Goal: Information Seeking & Learning: Learn about a topic

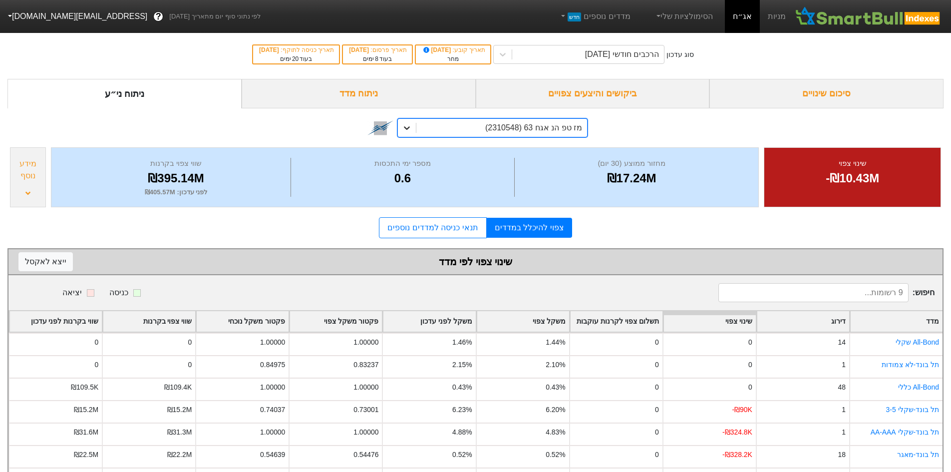
click at [409, 129] on icon at bounding box center [407, 128] width 10 height 10
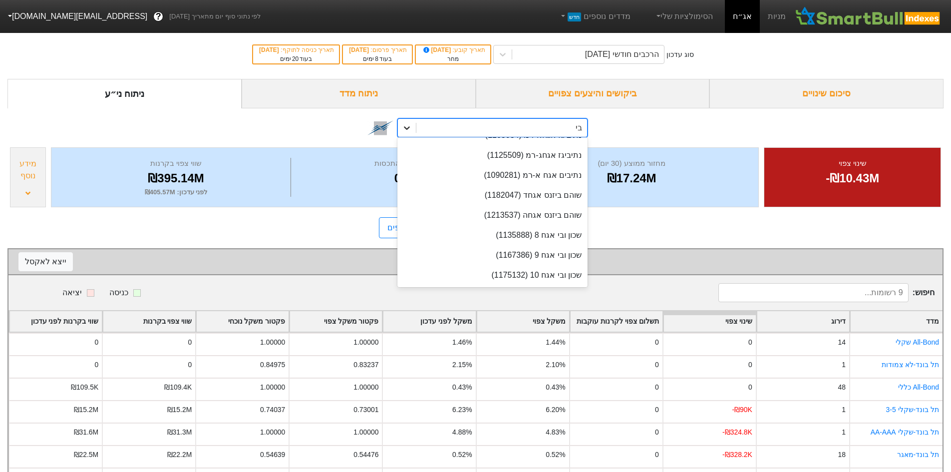
type input "ביג"
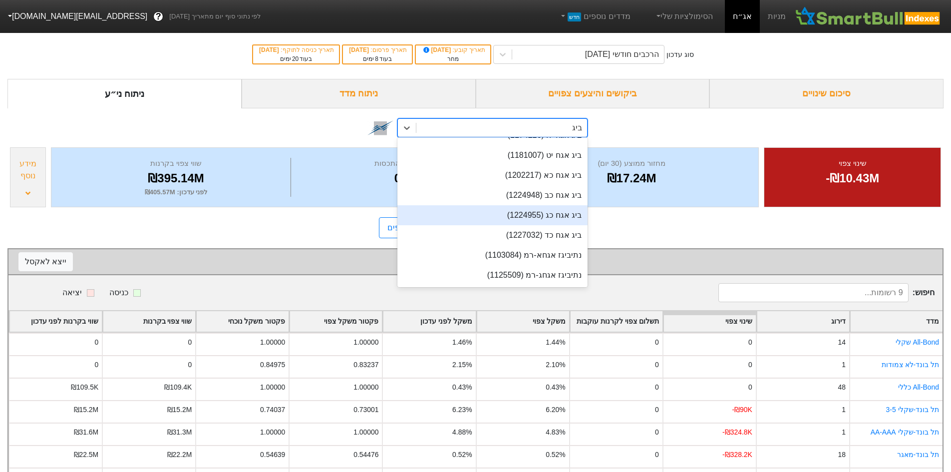
click at [556, 218] on div "ביג אגח כג (1224955)" at bounding box center [492, 215] width 190 height 20
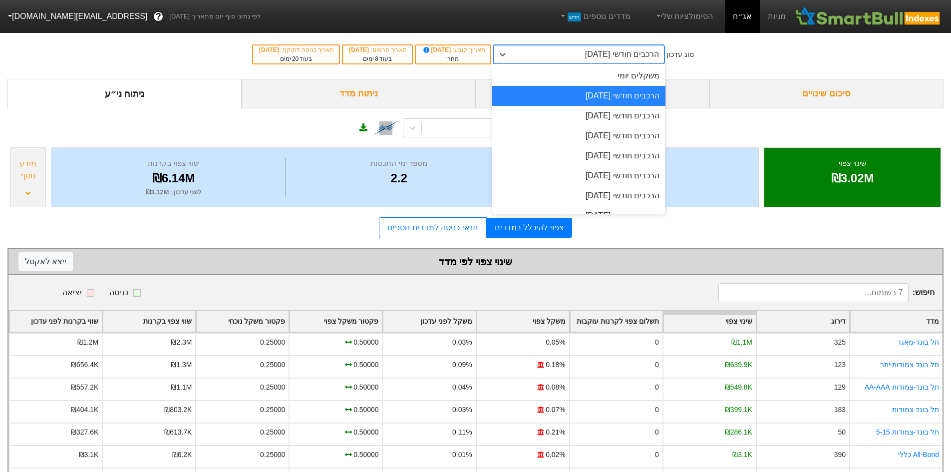
click at [595, 49] on div "הרכבים חודשי [DATE]" at bounding box center [622, 54] width 74 height 12
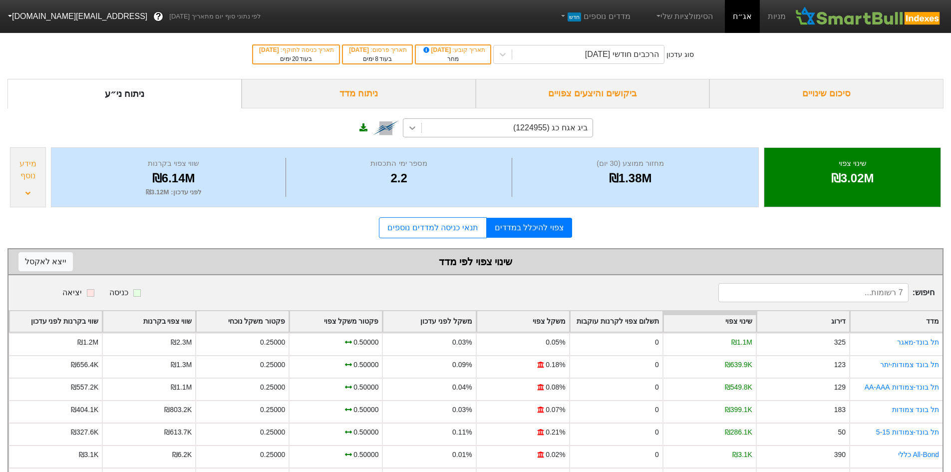
click at [419, 125] on div at bounding box center [412, 128] width 18 height 18
type input "פועלים"
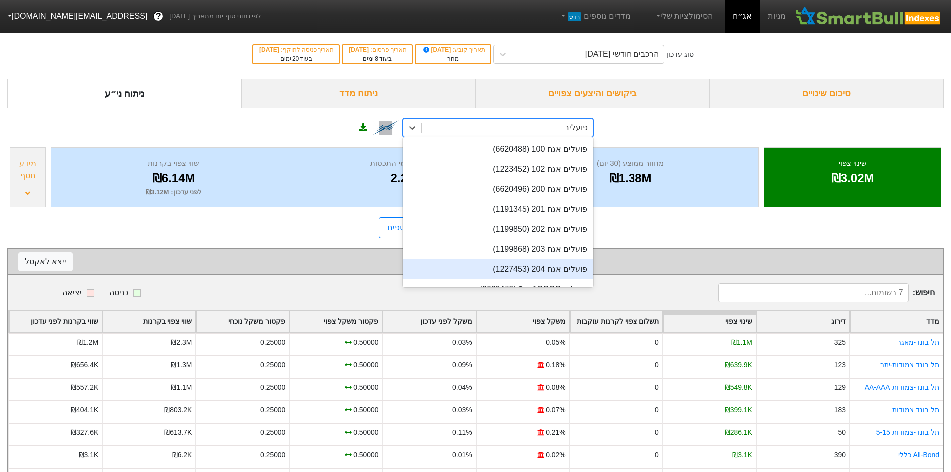
click at [531, 261] on div "פועלים אגח 204 (1227453)" at bounding box center [498, 269] width 190 height 20
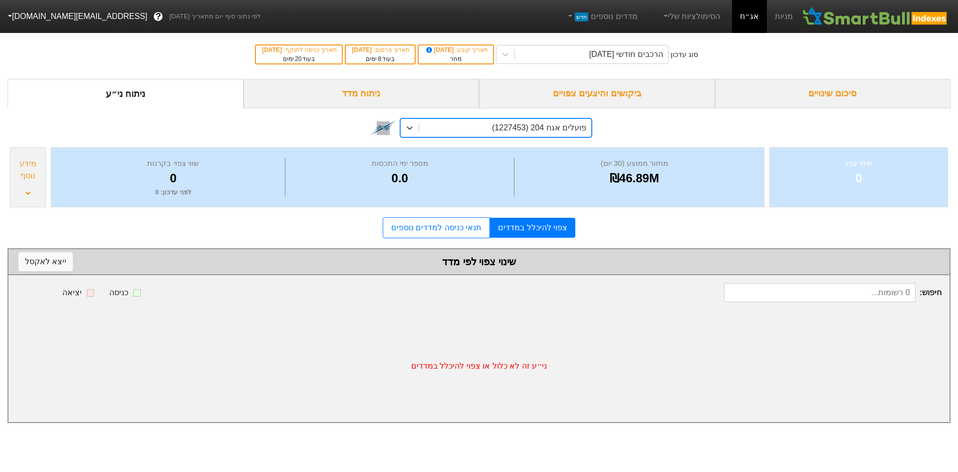
click at [47, 176] on div "שינוי צפוי 0 מחזור ממוצע (30 יום) ₪46.89M מספר ימי התכסות 0.0 שווי צפוי בקרנות …" at bounding box center [478, 177] width 943 height 65
click at [39, 182] on div "מידע נוסף" at bounding box center [28, 177] width 36 height 60
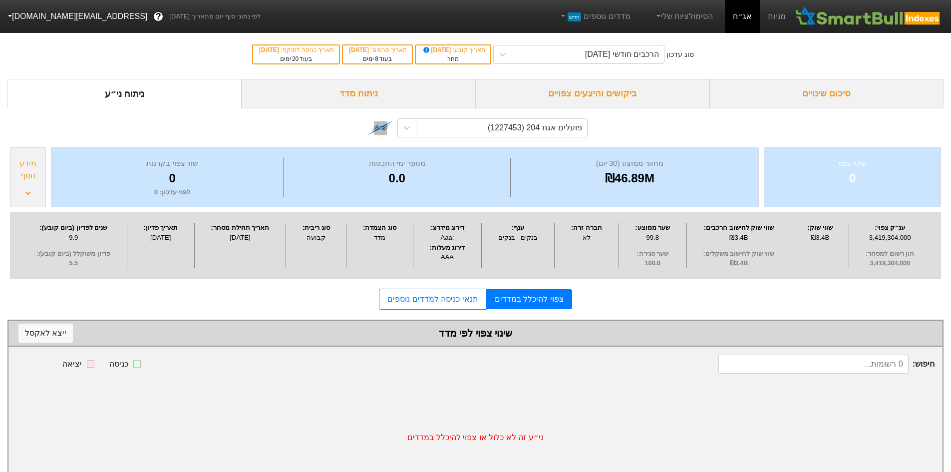
click at [666, 298] on div "צפוי להיכלל במדדים תנאי כניסה למדדים נוספים" at bounding box center [475, 298] width 936 height 21
click at [603, 56] on div "הרכבים חודשי [DATE]" at bounding box center [622, 54] width 74 height 12
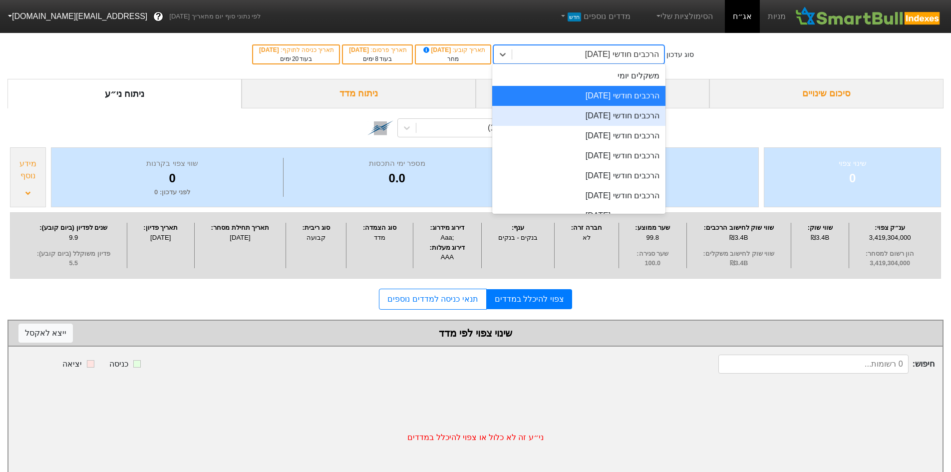
click at [627, 114] on div "הרכבים חודשי [DATE]" at bounding box center [578, 116] width 173 height 20
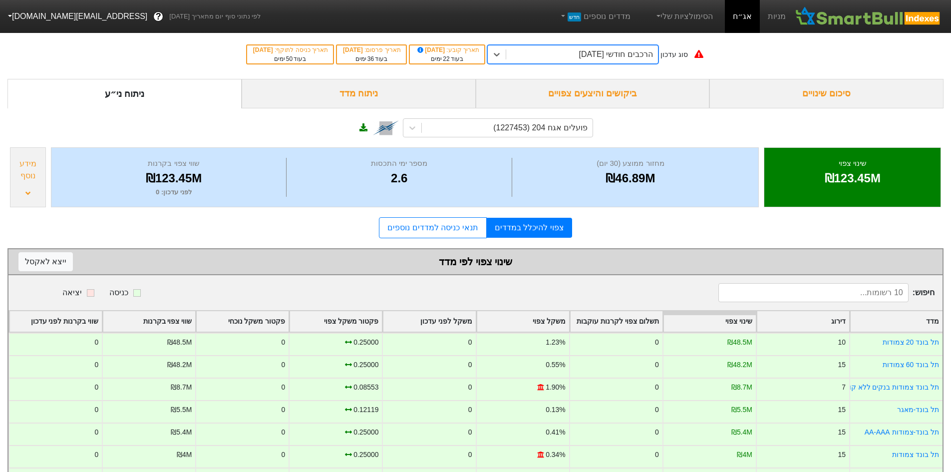
click at [575, 54] on div "הרכבים חודשי [DATE]" at bounding box center [582, 54] width 152 height 18
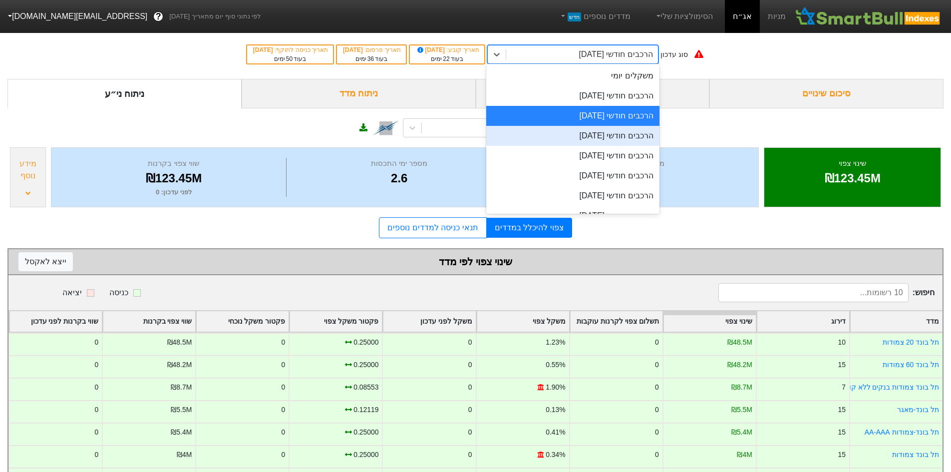
click at [591, 133] on div "הרכבים חודשי [DATE]" at bounding box center [572, 136] width 173 height 20
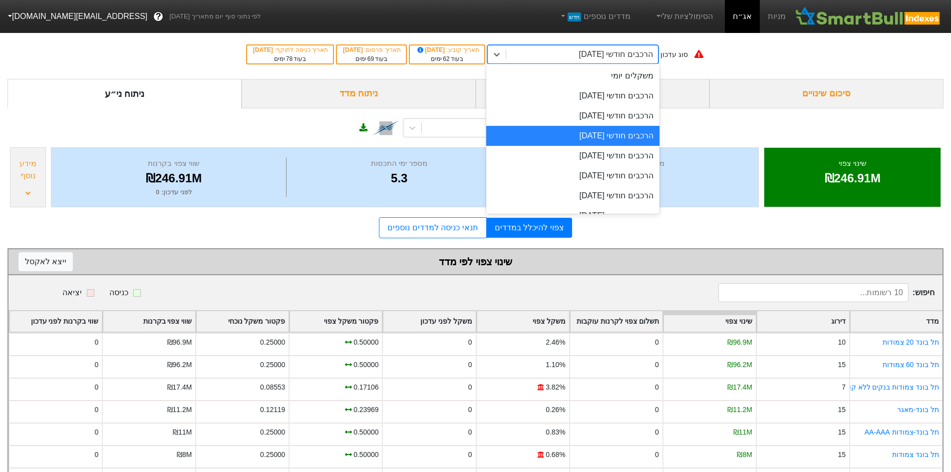
click at [592, 54] on div "הרכבים חודשי [DATE]" at bounding box center [616, 54] width 74 height 12
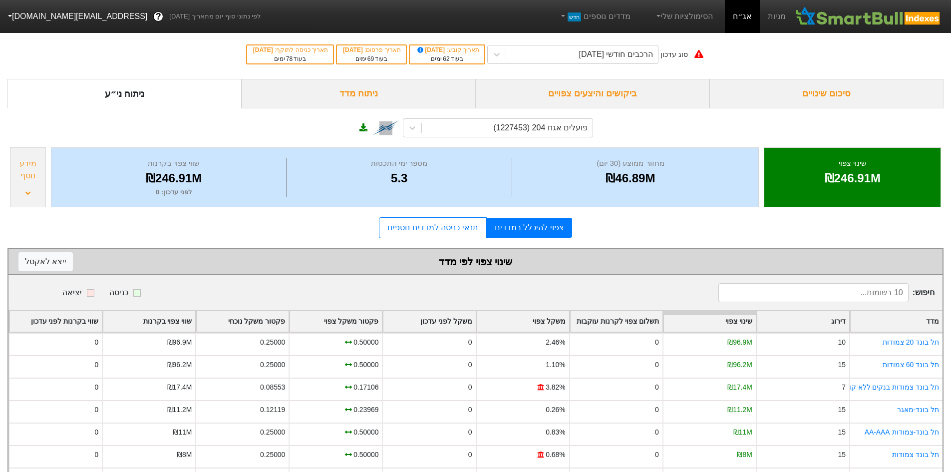
click at [311, 256] on div "שינוי צפוי לפי מדד ייצא ל [PERSON_NAME]" at bounding box center [475, 261] width 914 height 15
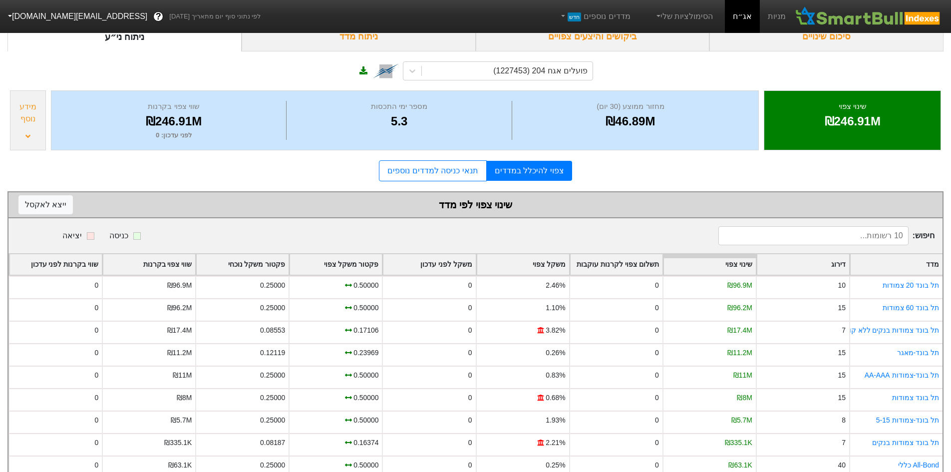
scroll to position [104, 0]
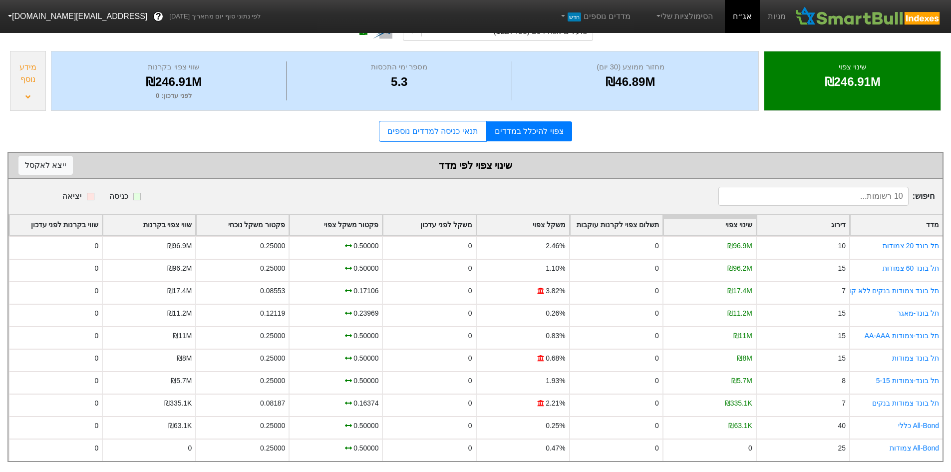
click at [350, 224] on div "פקטור משקל צפוי" at bounding box center [335, 225] width 92 height 20
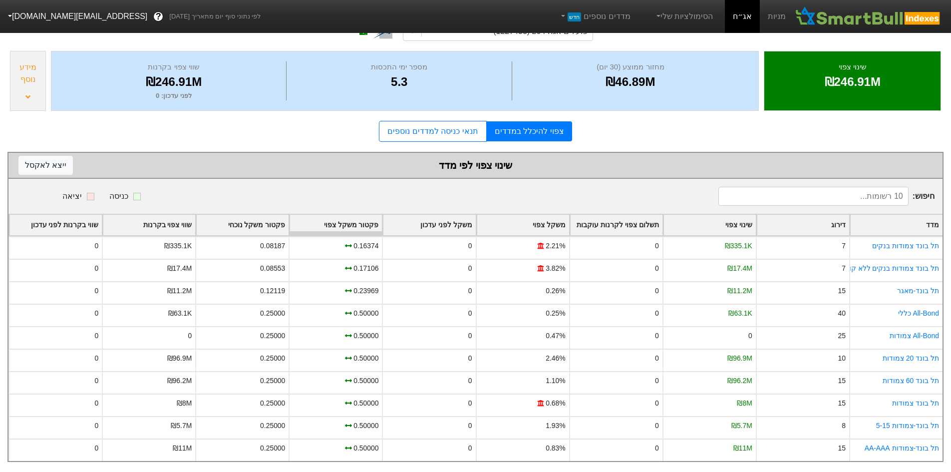
click at [354, 219] on div "פקטור משקל צפוי" at bounding box center [335, 225] width 92 height 20
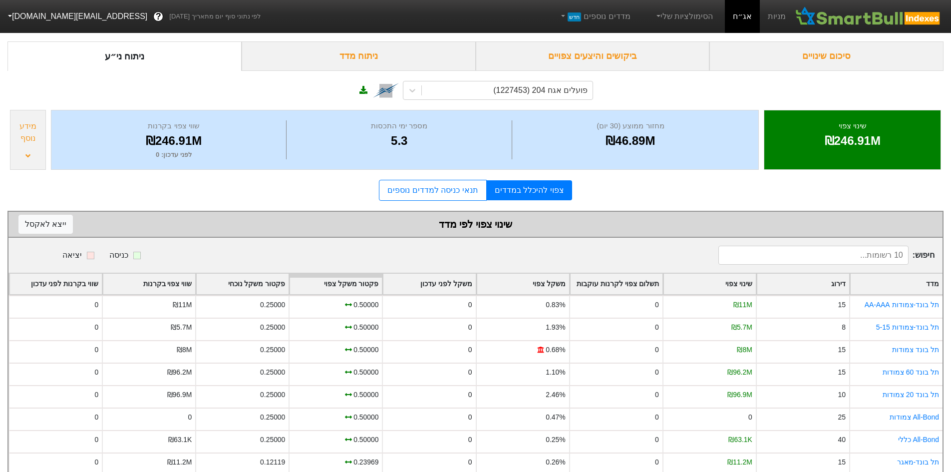
scroll to position [0, 0]
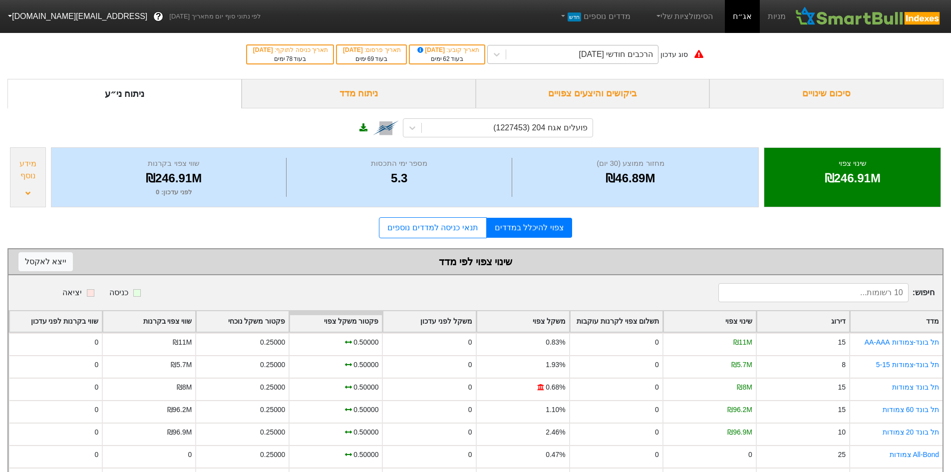
click at [612, 61] on div "הרכבים חודשי [DATE]" at bounding box center [582, 54] width 152 height 18
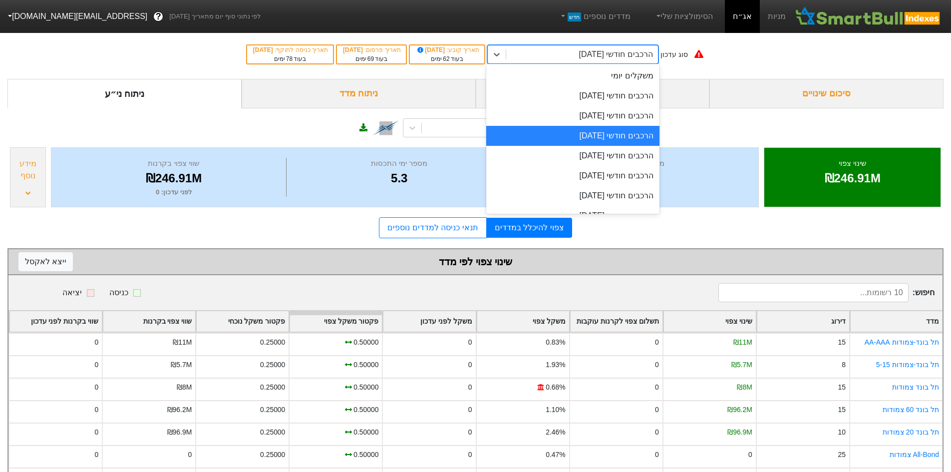
click at [616, 151] on div "הרכבים חודשי [DATE]" at bounding box center [572, 156] width 173 height 20
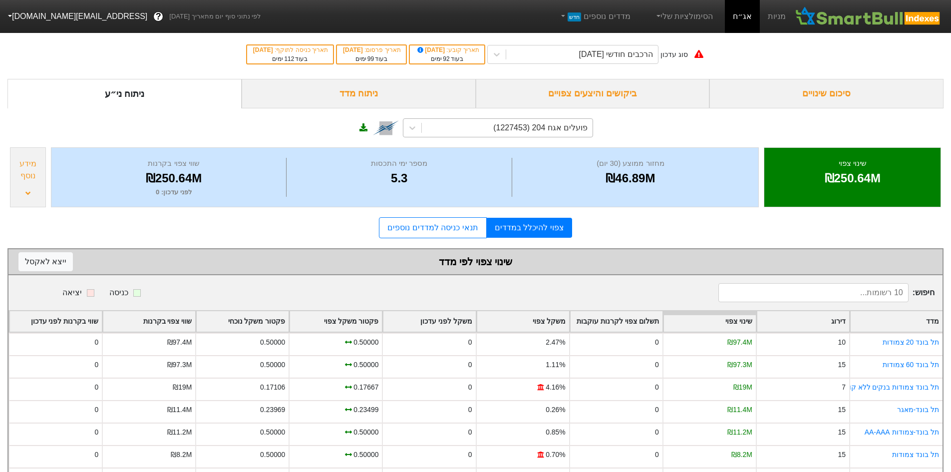
click at [433, 123] on div "פועלים אגח 204 (1227453)" at bounding box center [507, 128] width 171 height 18
type input "פועלים"
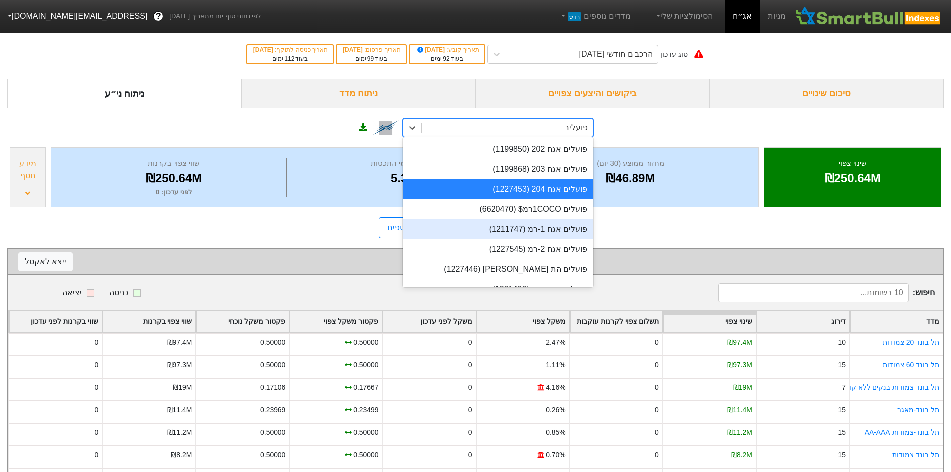
scroll to position [133, 0]
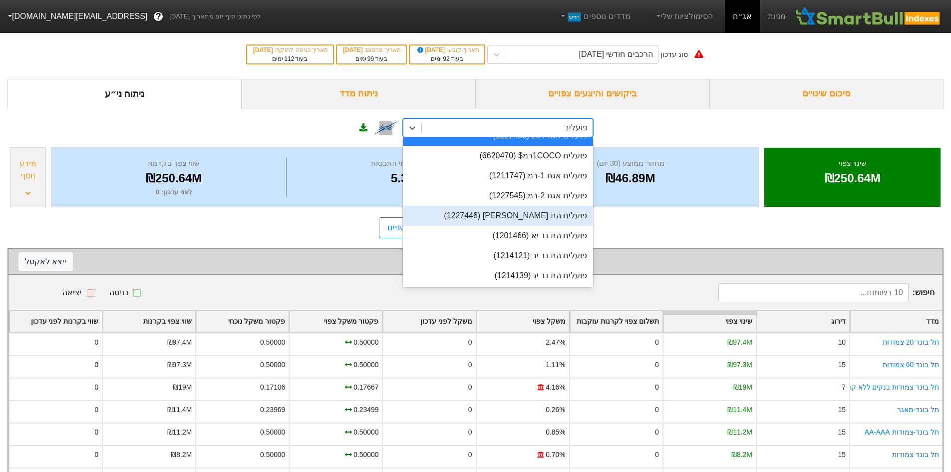
click at [558, 222] on div "פועלים הת [PERSON_NAME] (1227446)" at bounding box center [498, 216] width 190 height 20
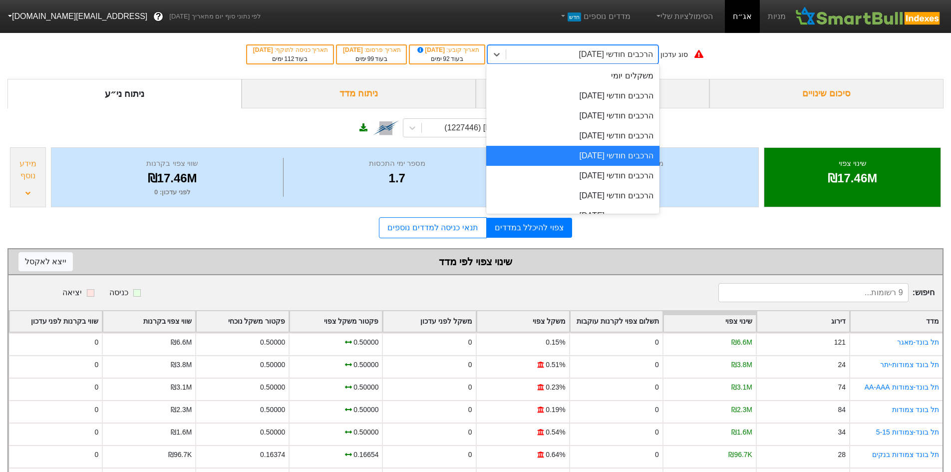
click at [570, 56] on div "הרכבים חודשי [DATE]" at bounding box center [582, 54] width 152 height 18
click at [591, 175] on div "הרכבים חודשי [DATE]" at bounding box center [572, 176] width 173 height 20
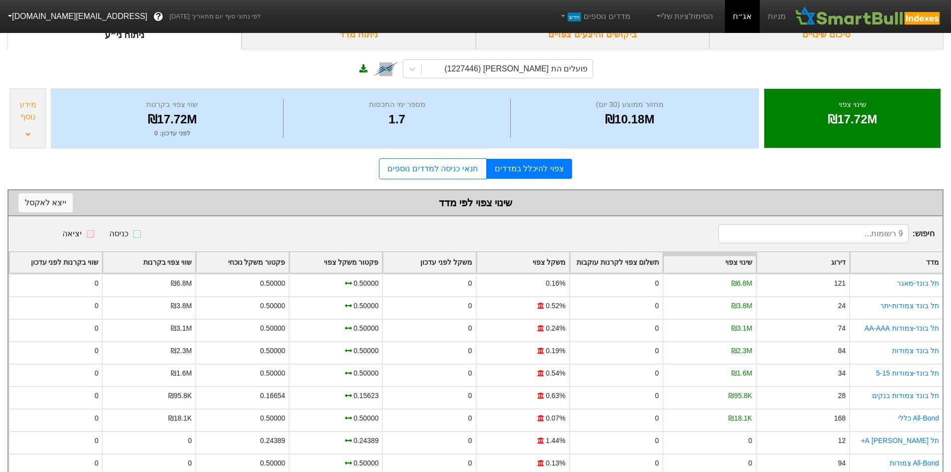
scroll to position [81, 0]
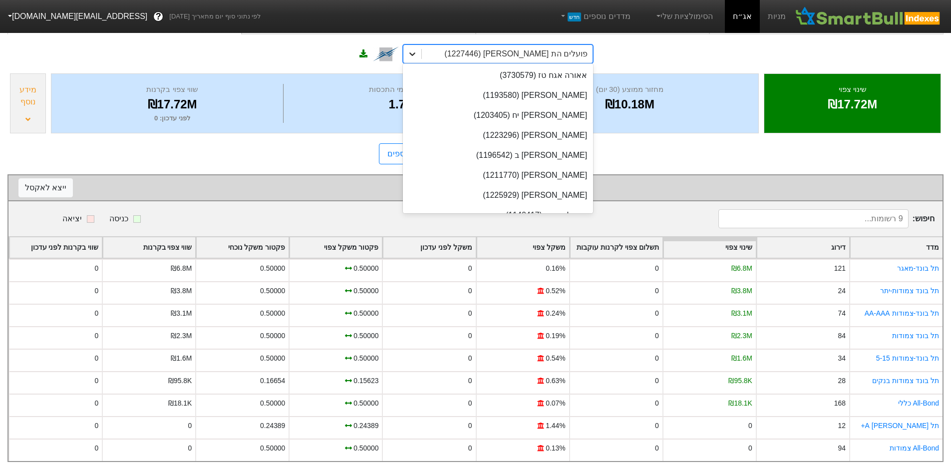
click at [416, 49] on icon at bounding box center [412, 54] width 10 height 10
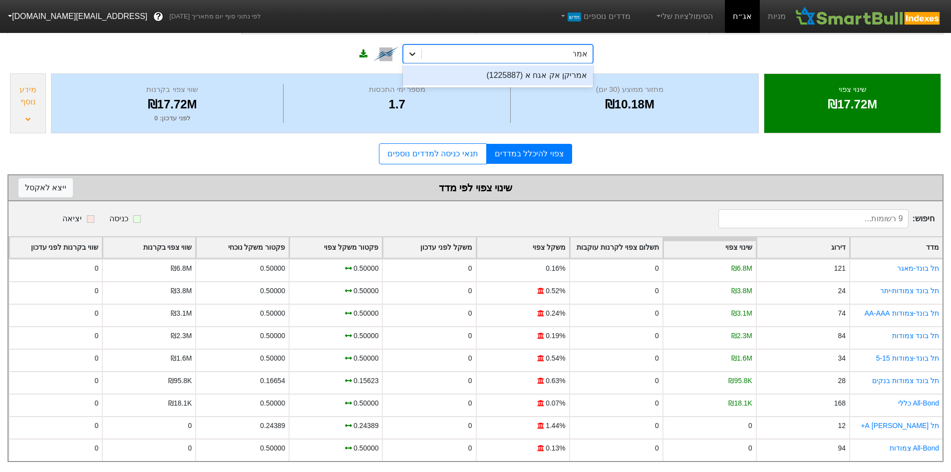
scroll to position [0, 0]
type input "[PERSON_NAME]"
click at [567, 65] on div "אמריקן אק אגח א (1225887)" at bounding box center [498, 75] width 190 height 20
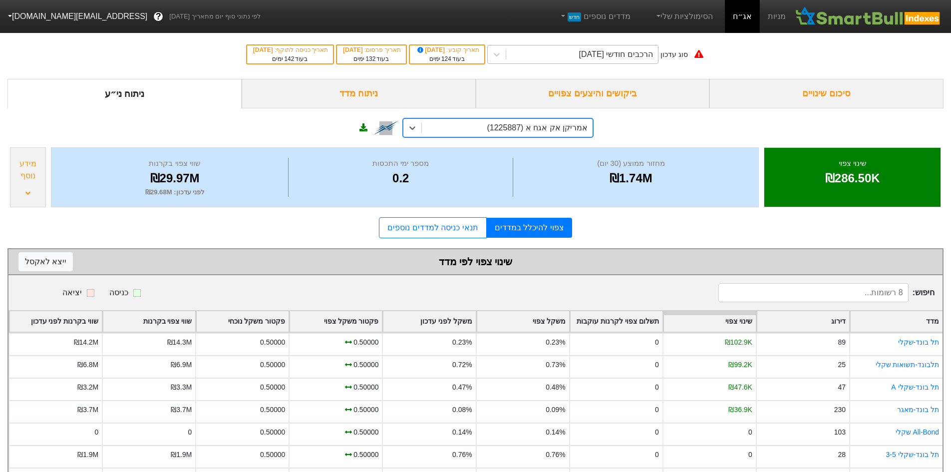
click at [625, 48] on div "הרכבים חודשי [DATE]" at bounding box center [582, 54] width 152 height 18
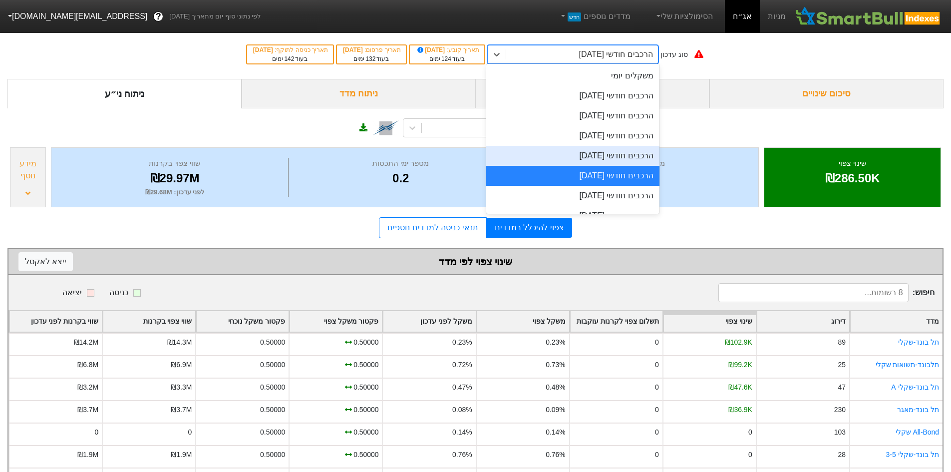
click at [632, 148] on div "הרכבים חודשי [DATE]" at bounding box center [572, 156] width 173 height 20
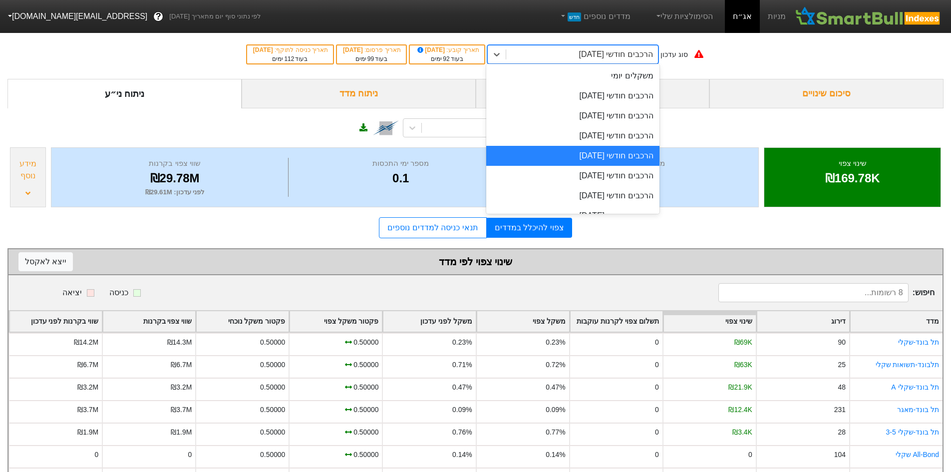
click at [580, 51] on div "הרכבים חודשי [DATE]" at bounding box center [616, 54] width 74 height 12
click at [614, 98] on div "הרכבים חודשי [DATE]" at bounding box center [572, 96] width 173 height 20
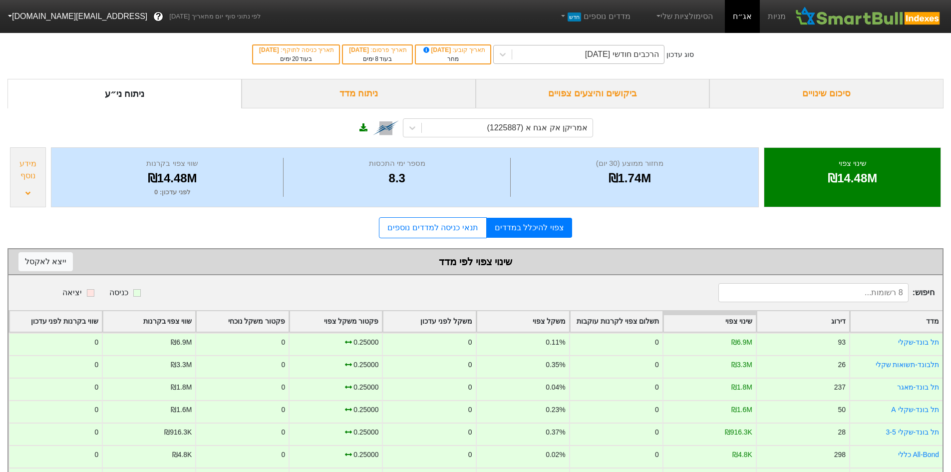
click at [631, 55] on div "הרכבים חודשי [DATE]" at bounding box center [622, 54] width 74 height 12
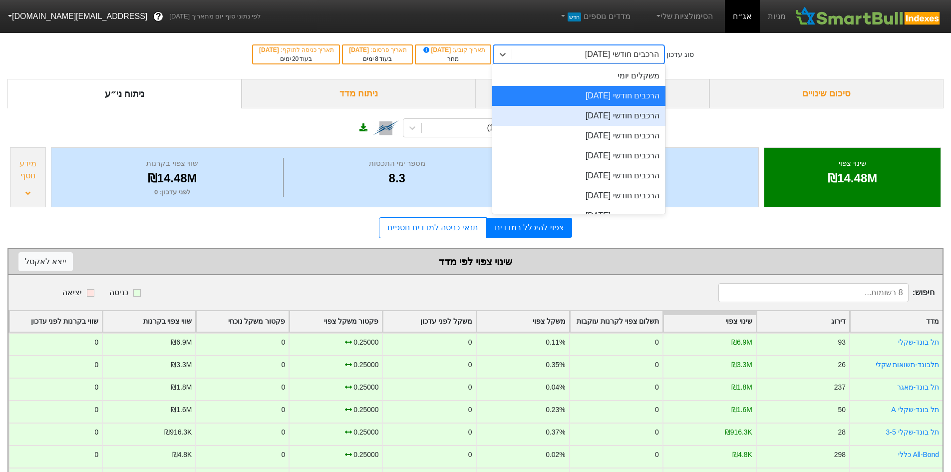
click at [633, 112] on div "הרכבים חודשי [DATE]" at bounding box center [578, 116] width 173 height 20
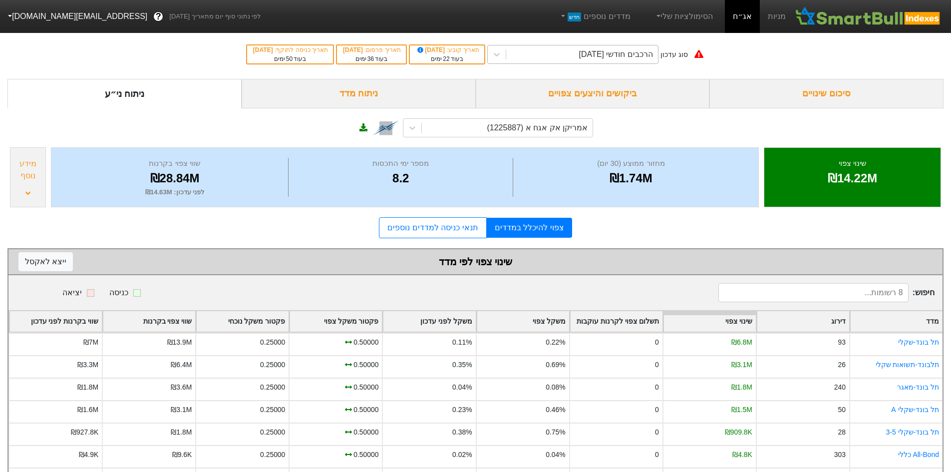
click at [540, 52] on div "הרכבים חודשי [DATE]" at bounding box center [582, 54] width 152 height 18
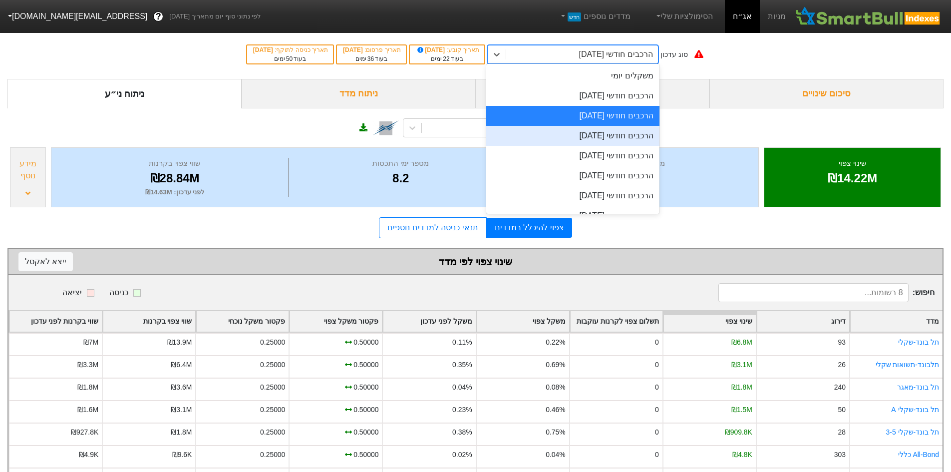
click at [589, 132] on div "הרכבים חודשי [DATE]" at bounding box center [572, 136] width 173 height 20
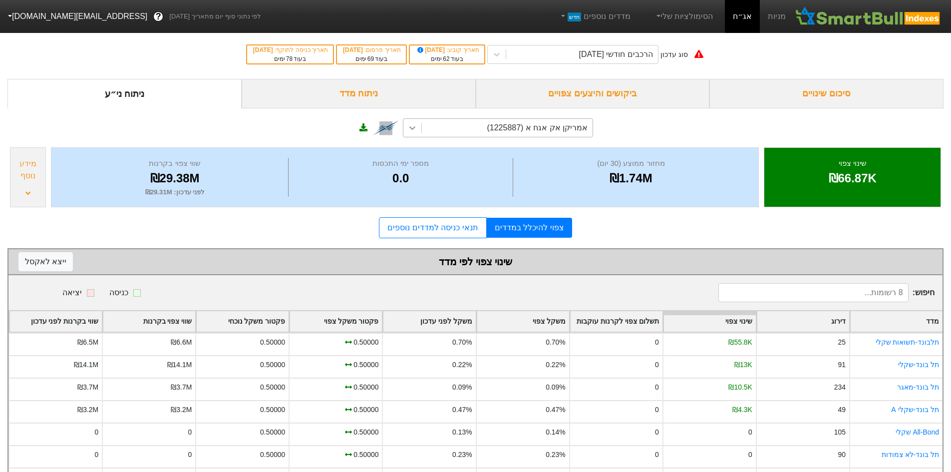
click at [405, 123] on div at bounding box center [412, 128] width 18 height 18
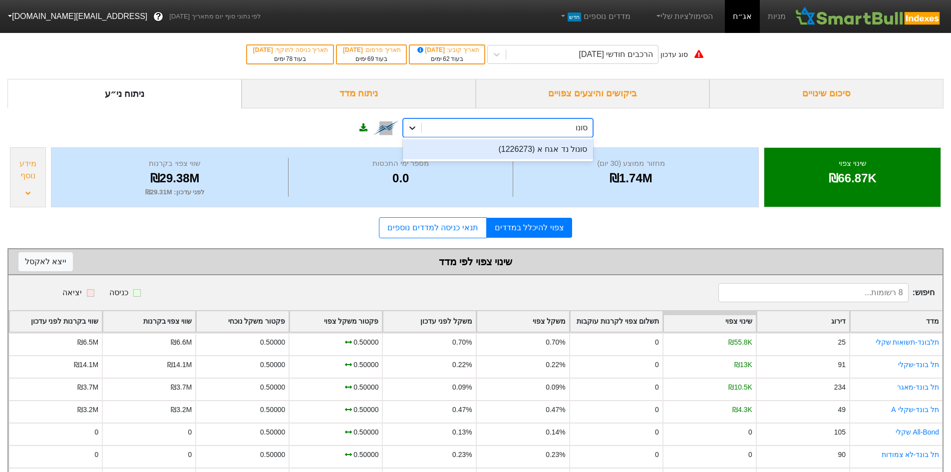
type input "סונול"
click at [492, 155] on div "סונול נד אגח א (1226273)" at bounding box center [498, 149] width 190 height 20
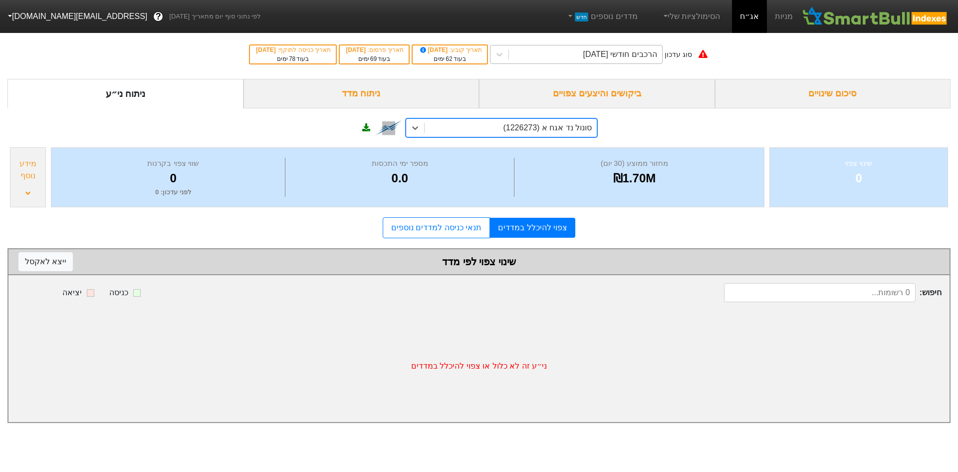
click at [538, 59] on div "הרכבים חודשי [DATE]" at bounding box center [585, 54] width 153 height 18
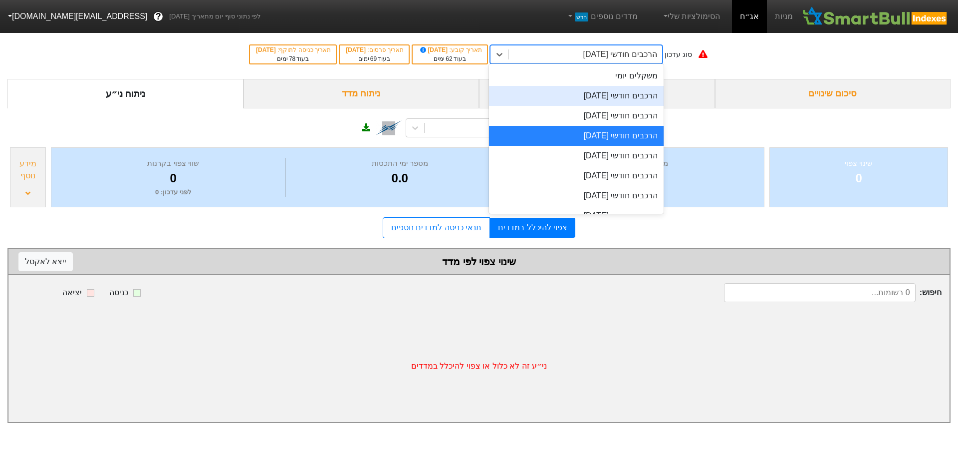
click at [567, 103] on div "הרכבים חודשי [DATE]" at bounding box center [576, 96] width 175 height 20
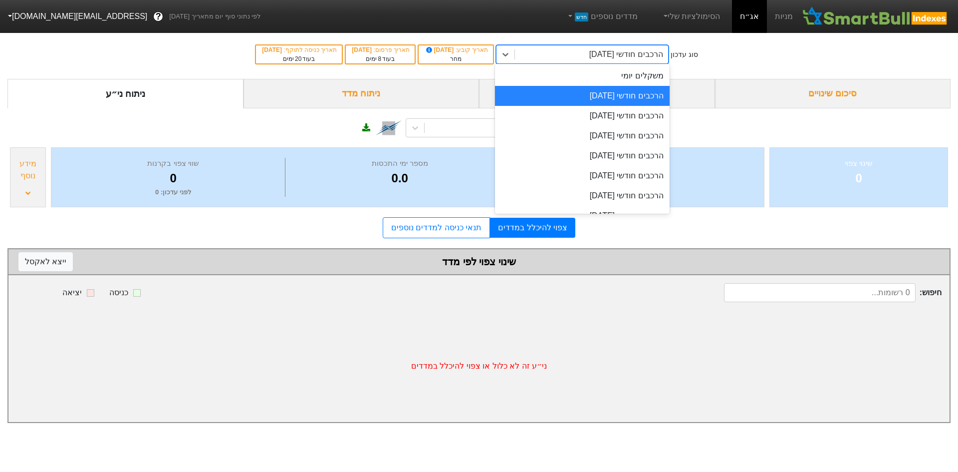
click at [545, 55] on div "הרכבים חודשי [DATE]" at bounding box center [591, 54] width 153 height 18
click at [558, 112] on div "הרכבים חודשי [DATE]" at bounding box center [582, 116] width 175 height 20
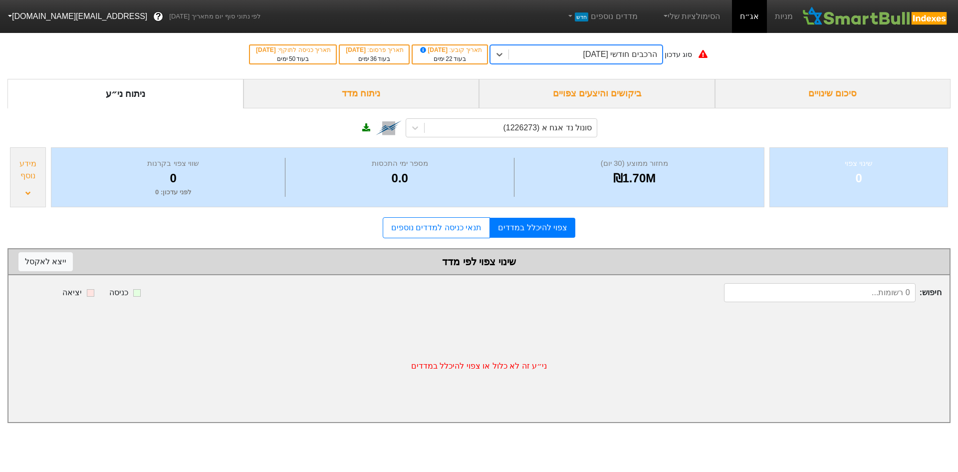
click at [552, 57] on div "הרכבים חודשי [DATE]" at bounding box center [585, 54] width 153 height 18
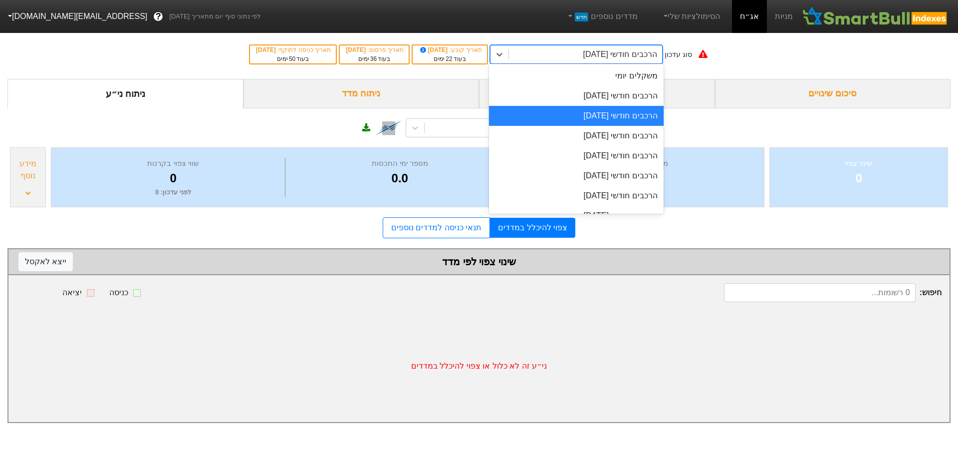
click at [615, 128] on div "הרכבים חודשי [DATE]" at bounding box center [576, 136] width 175 height 20
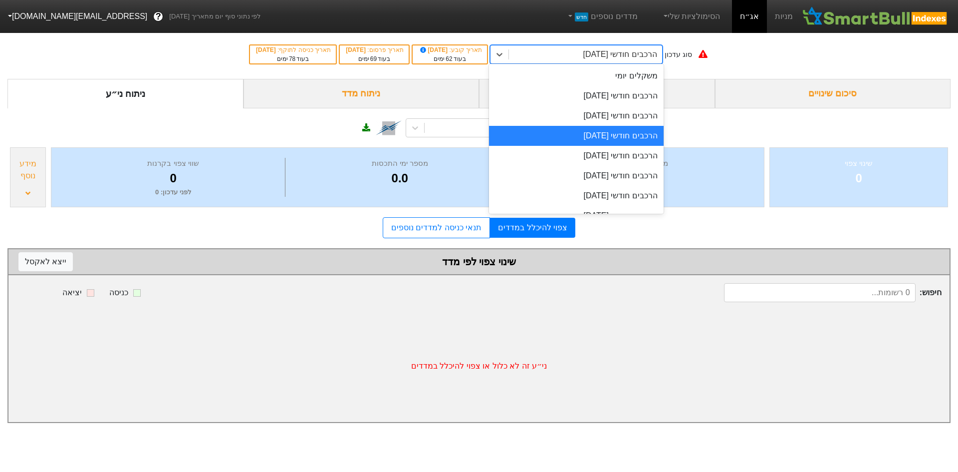
click at [588, 61] on div "הרכבים חודשי [DATE]" at bounding box center [585, 54] width 153 height 18
click at [619, 100] on div "הרכבים חודשי [DATE]" at bounding box center [576, 96] width 175 height 20
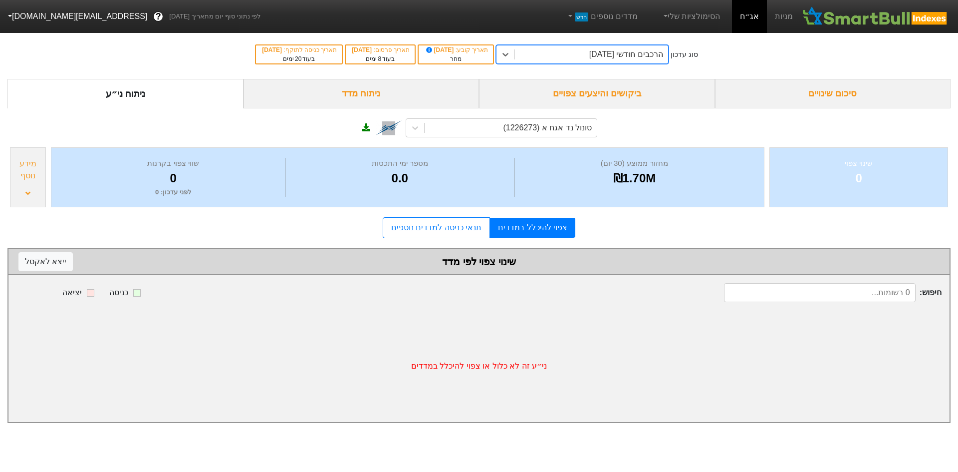
click at [34, 187] on div "מידע נוסף" at bounding box center [28, 177] width 36 height 60
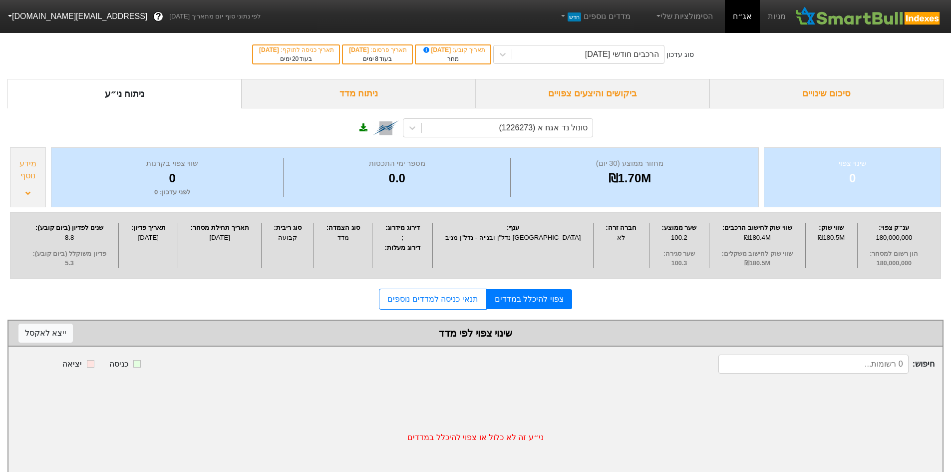
click at [372, 251] on div "סוג הצמדה : מדד" at bounding box center [343, 245] width 58 height 45
click at [368, 93] on div "ניתוח מדד" at bounding box center [359, 93] width 234 height 29
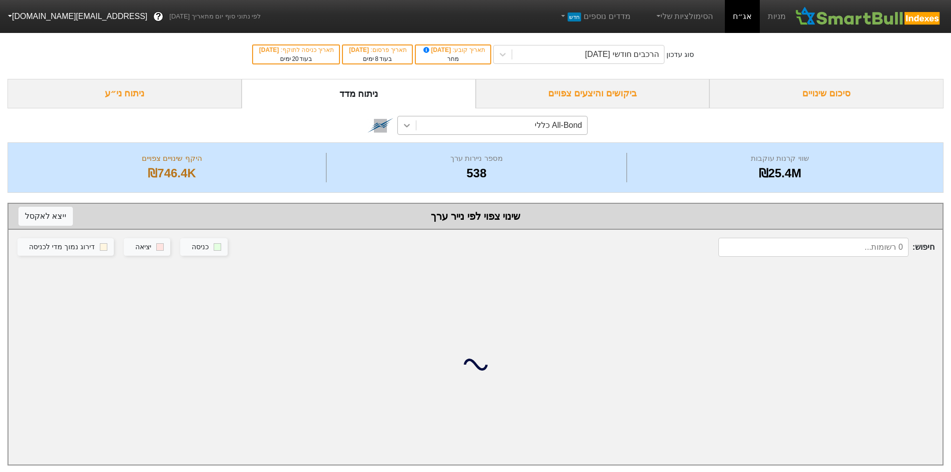
click at [412, 127] on div at bounding box center [407, 125] width 18 height 18
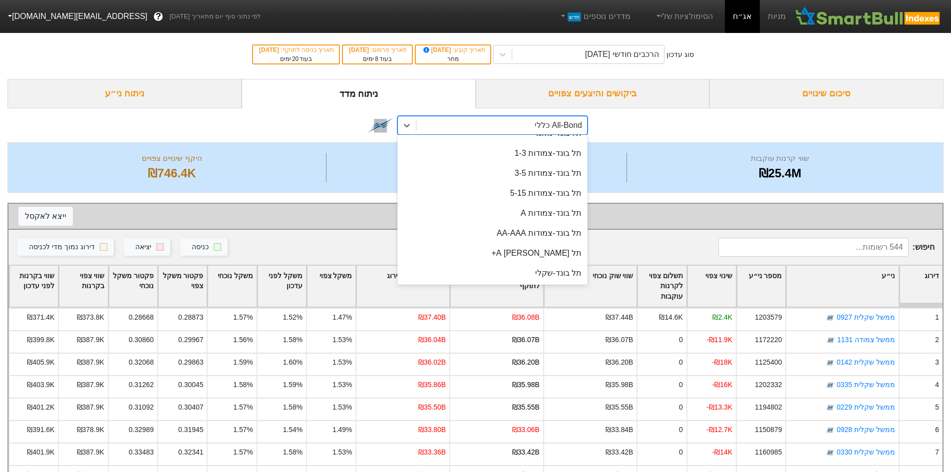
scroll to position [399, 0]
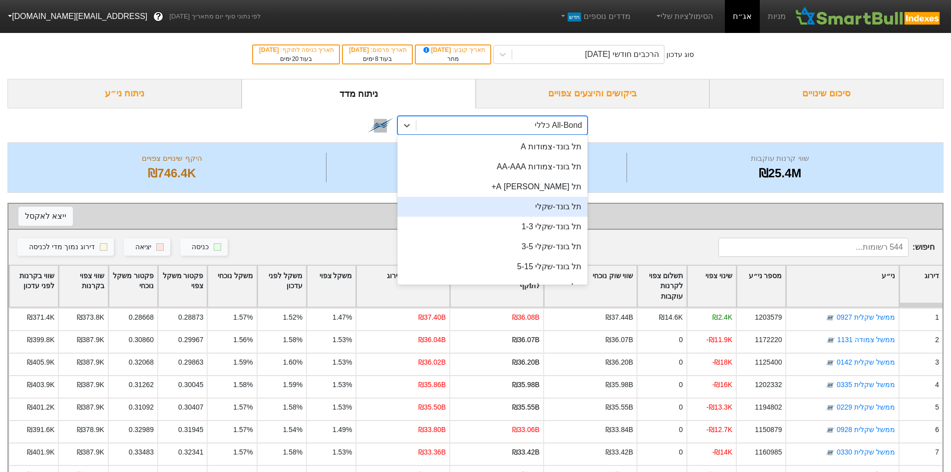
drag, startPoint x: 555, startPoint y: 202, endPoint x: 550, endPoint y: 136, distance: 66.1
click at [555, 202] on div "תל בונד-שקלי" at bounding box center [492, 207] width 190 height 20
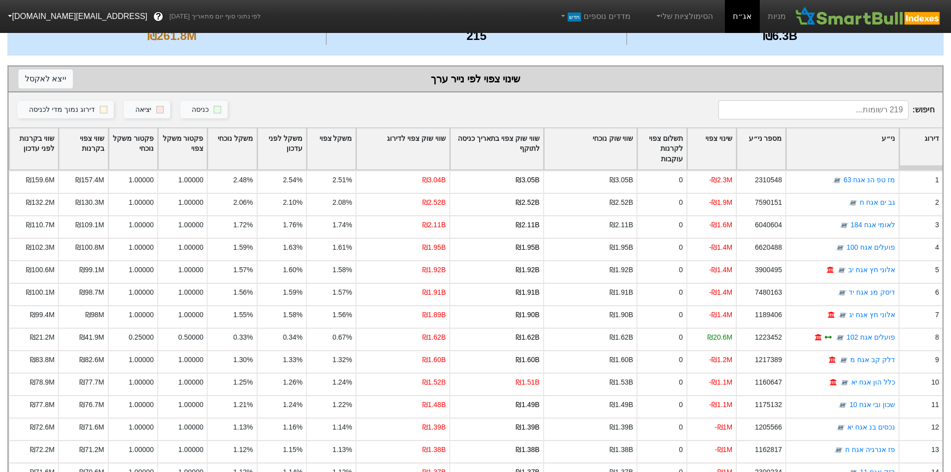
scroll to position [203, 0]
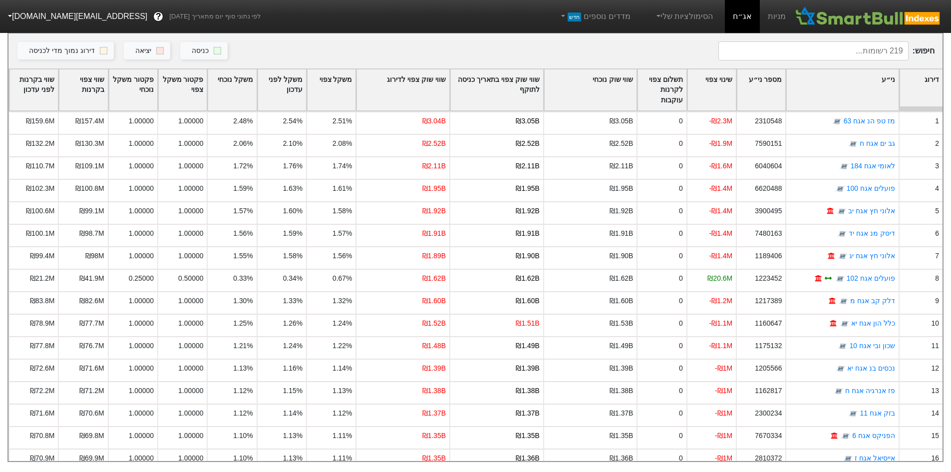
click at [418, 87] on div "שווי שוק צפוי לדירוג" at bounding box center [402, 89] width 93 height 41
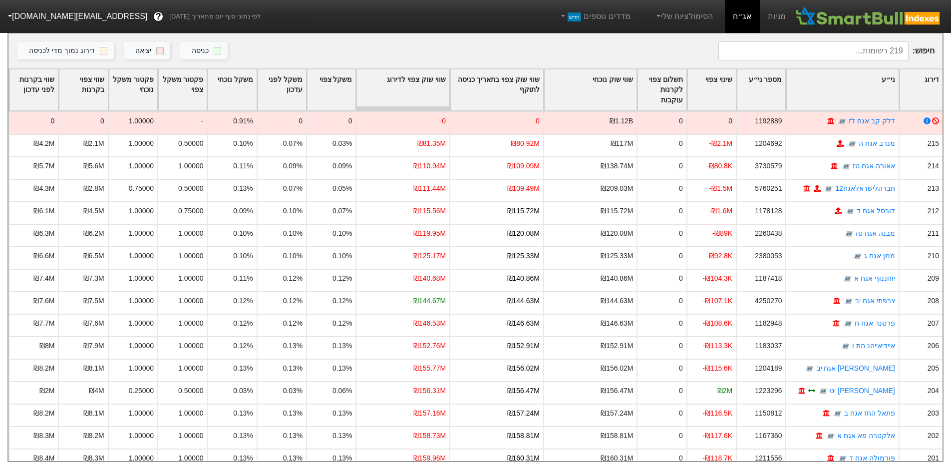
click at [431, 85] on div "שווי שוק צפוי לדירוג" at bounding box center [402, 89] width 93 height 41
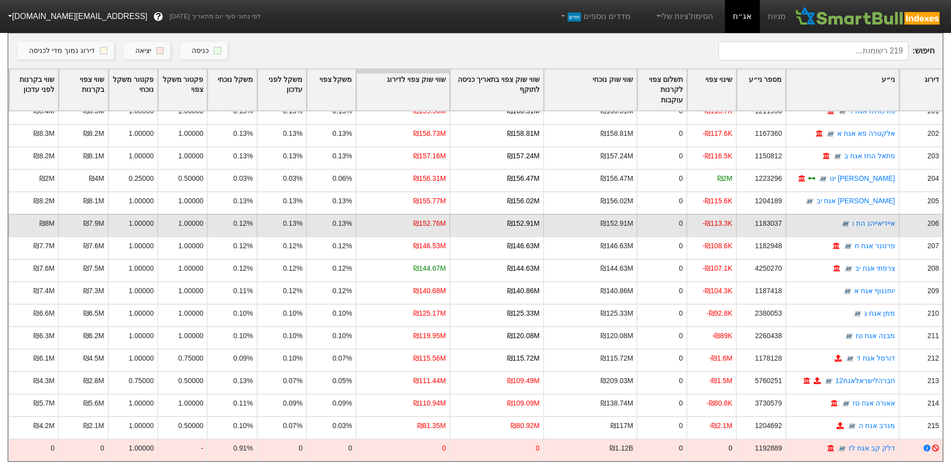
scroll to position [4503, 0]
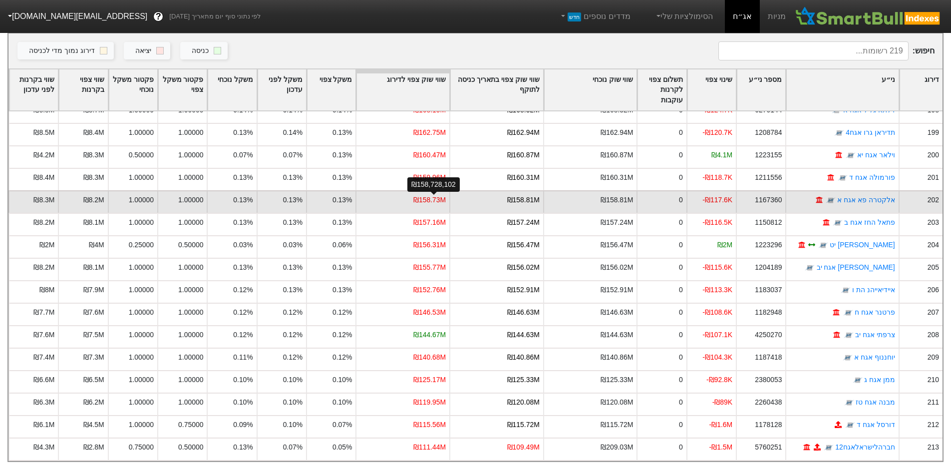
click at [422, 195] on div "₪158.73M" at bounding box center [429, 200] width 32 height 10
click at [439, 195] on div "₪158.73M" at bounding box center [429, 200] width 32 height 10
click at [874, 196] on link "אלקטרה פא אגח א" at bounding box center [866, 200] width 58 height 8
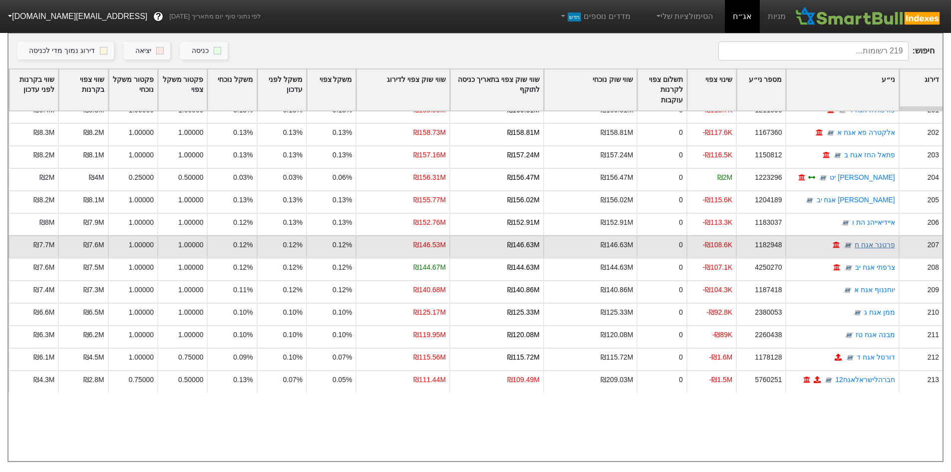
scroll to position [4369, 0]
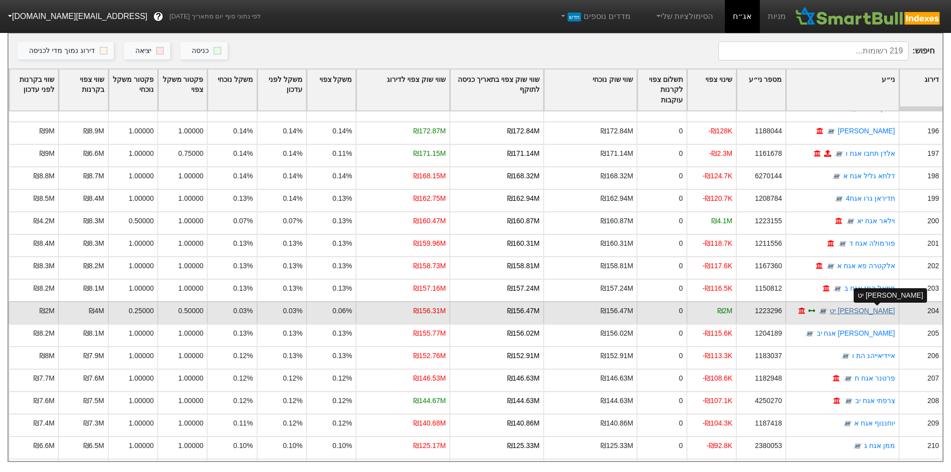
click at [862, 306] on link "[PERSON_NAME] יט" at bounding box center [861, 310] width 65 height 8
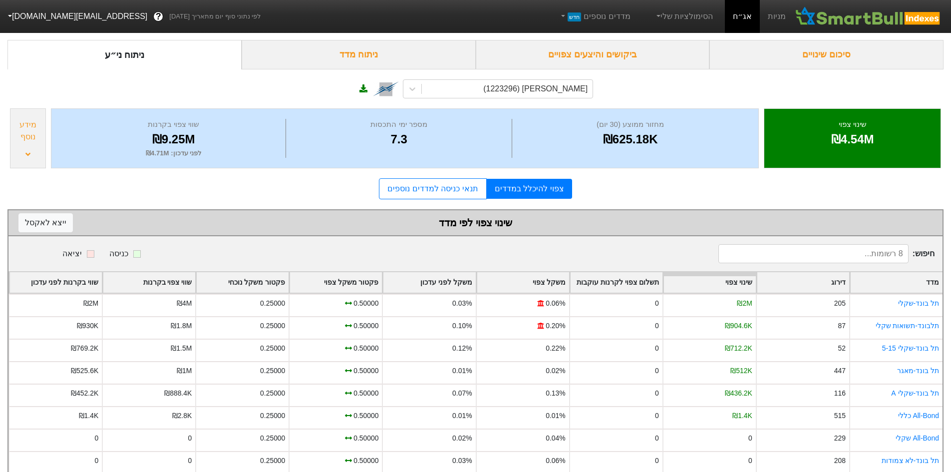
scroll to position [59, 0]
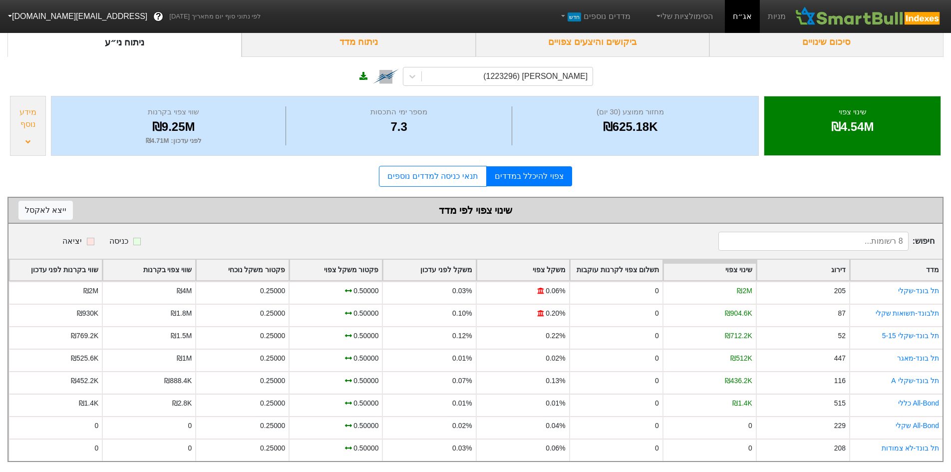
click at [649, 235] on div "כניסה יציאה" at bounding box center [363, 241] width 694 height 19
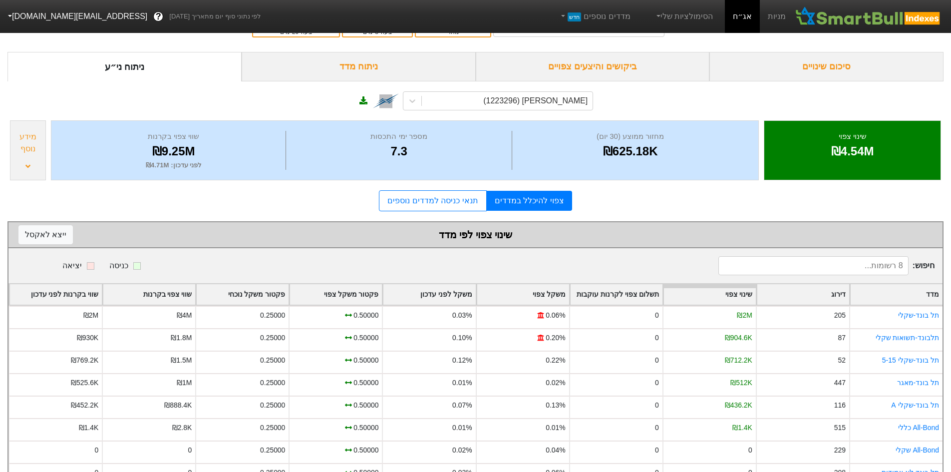
scroll to position [0, 0]
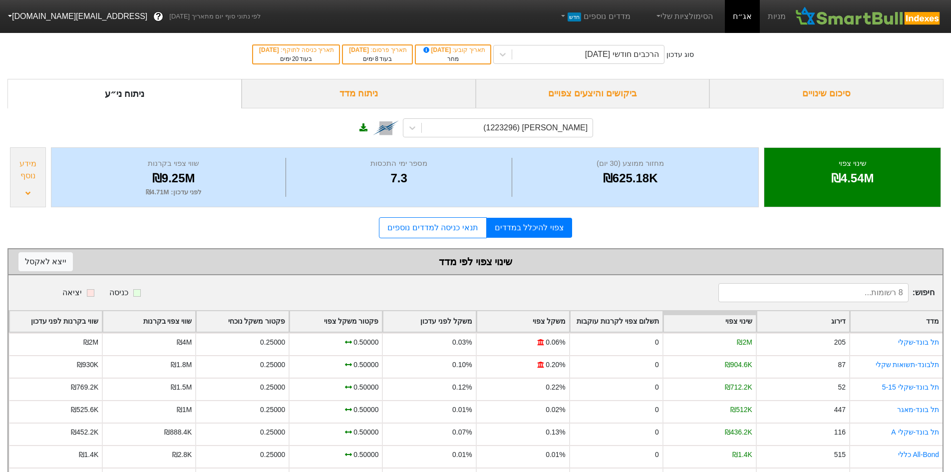
click at [21, 189] on div "מידע נוסף" at bounding box center [28, 177] width 36 height 60
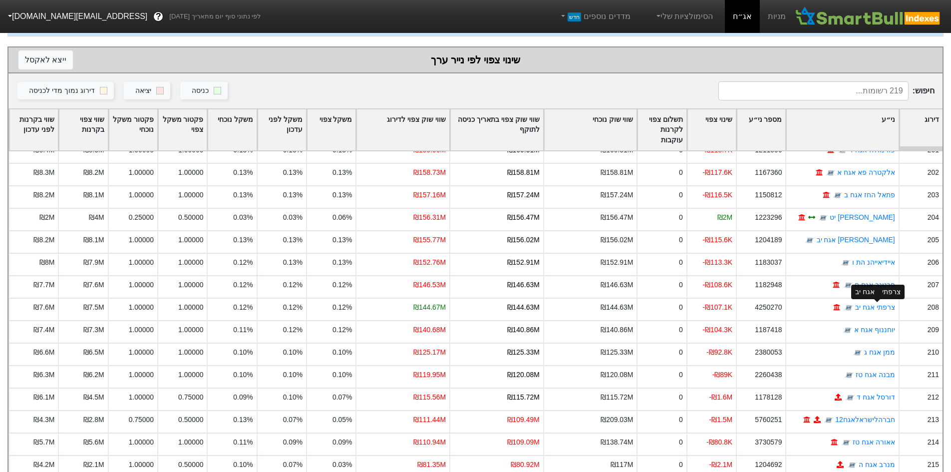
scroll to position [137, 0]
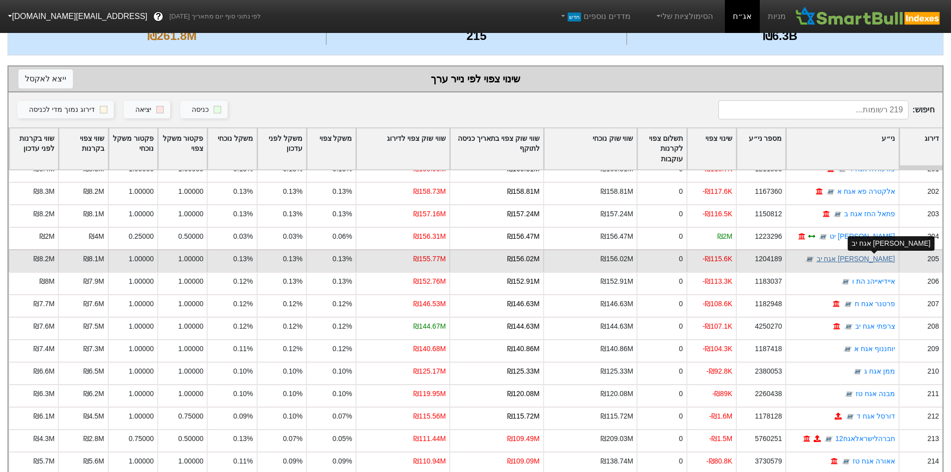
click at [879, 260] on link "[PERSON_NAME] אגח יב" at bounding box center [855, 259] width 78 height 8
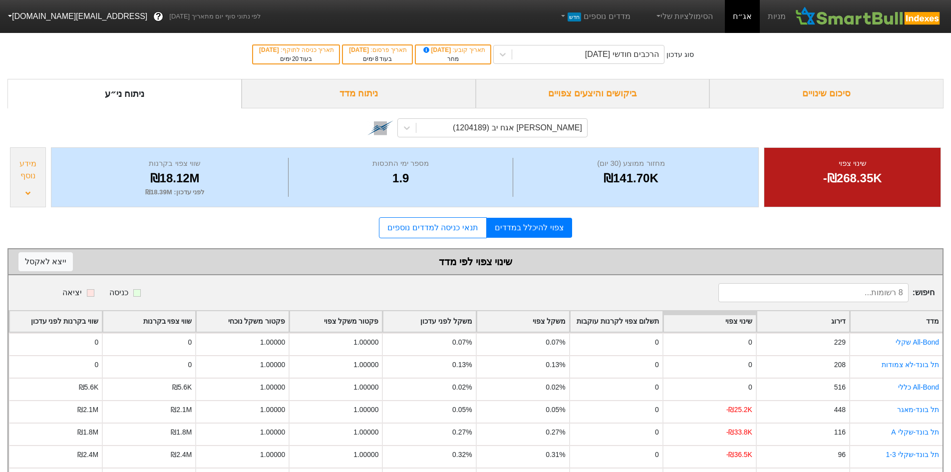
click at [23, 190] on div "מידע נוסף" at bounding box center [28, 177] width 36 height 60
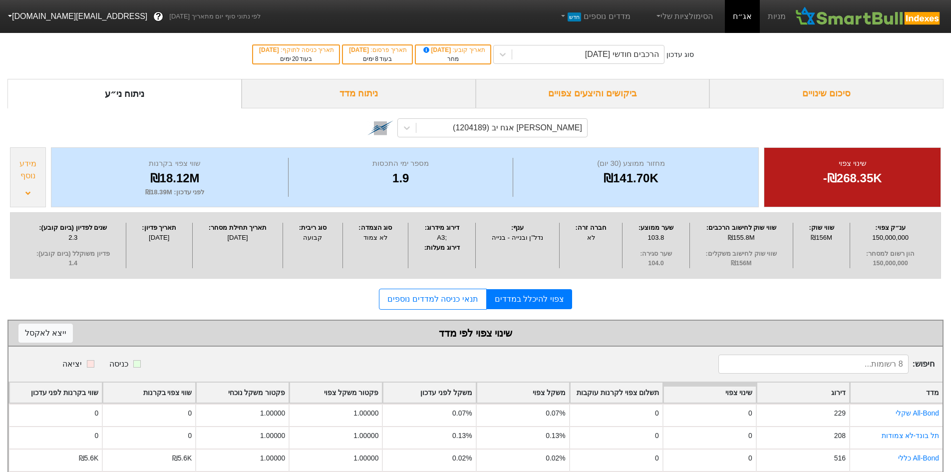
click at [177, 180] on div "₪18.12M" at bounding box center [175, 178] width 222 height 18
click at [246, 174] on div "₪18.12M" at bounding box center [175, 178] width 222 height 18
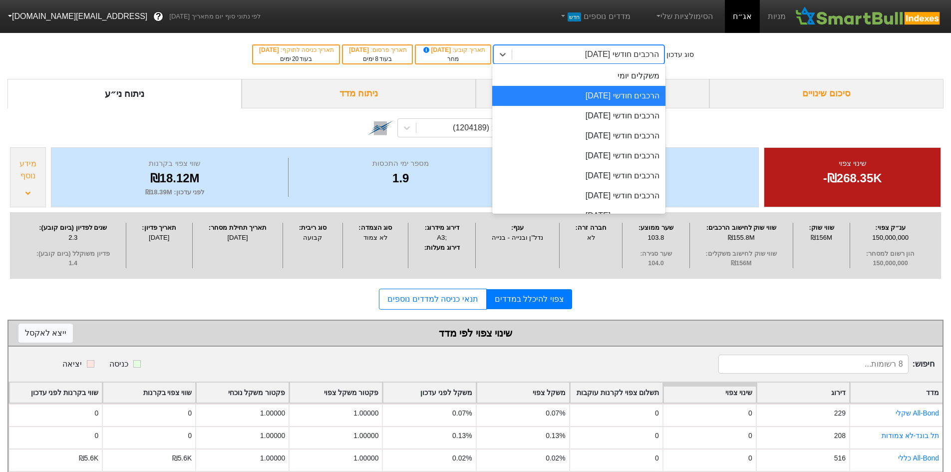
click at [562, 53] on div "הרכבים חודשי [DATE]" at bounding box center [588, 54] width 152 height 18
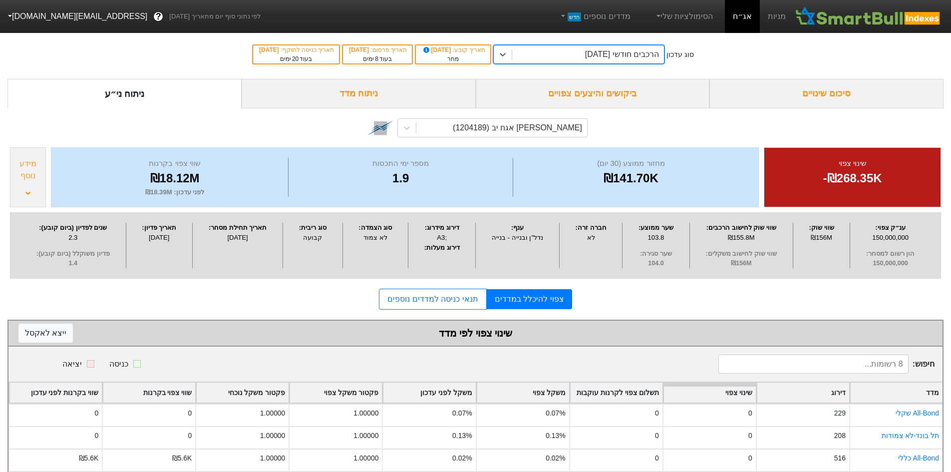
click at [357, 95] on div "ניתוח מדד" at bounding box center [359, 93] width 234 height 29
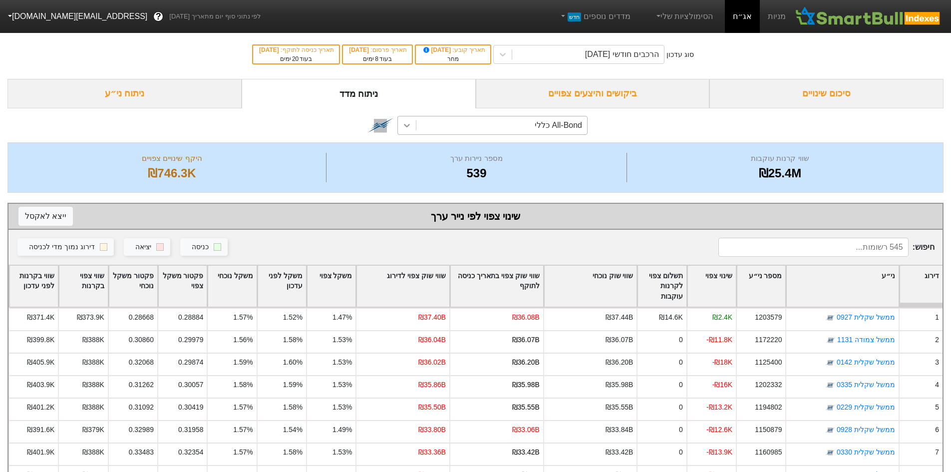
click at [410, 127] on icon at bounding box center [407, 125] width 10 height 10
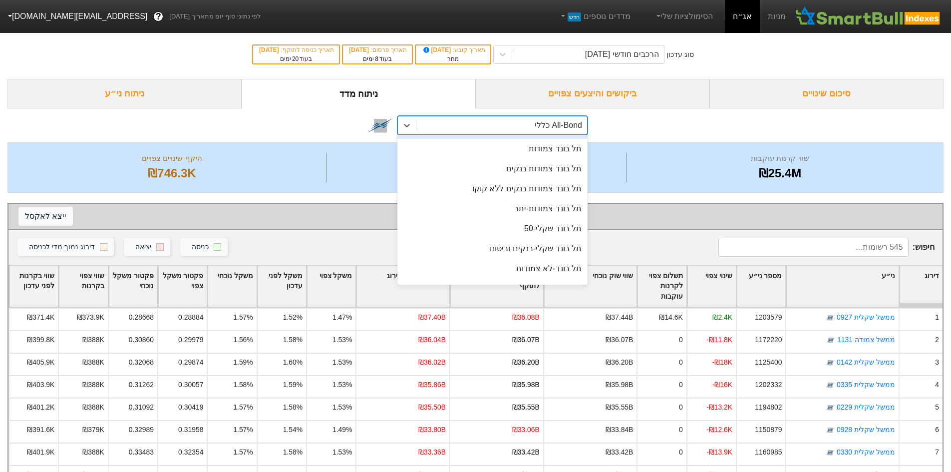
scroll to position [200, 0]
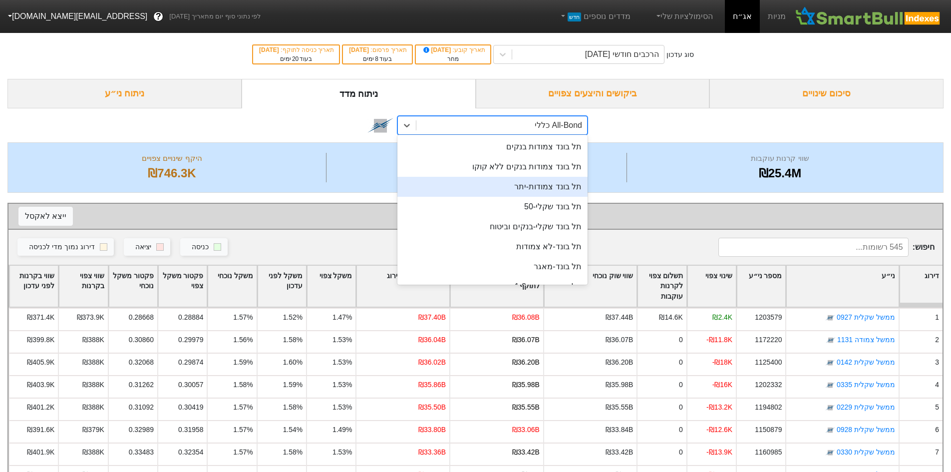
click at [548, 198] on div "תל בונד שקלי-50" at bounding box center [492, 207] width 190 height 20
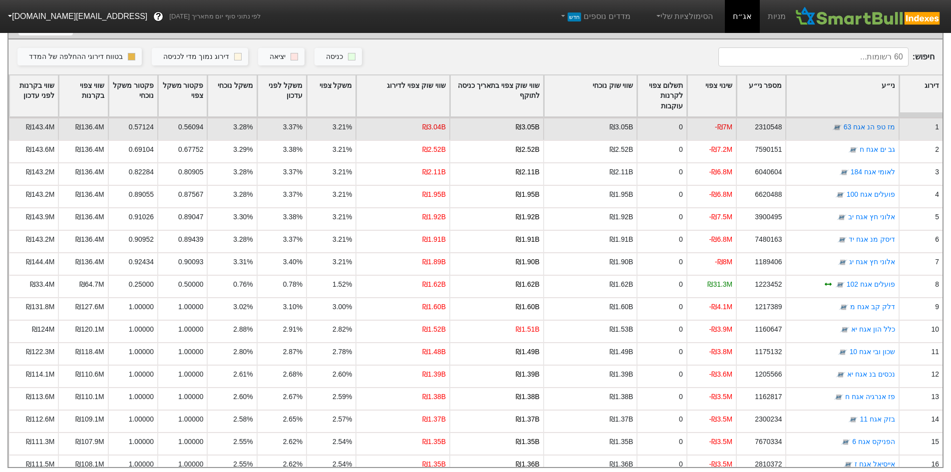
scroll to position [200, 0]
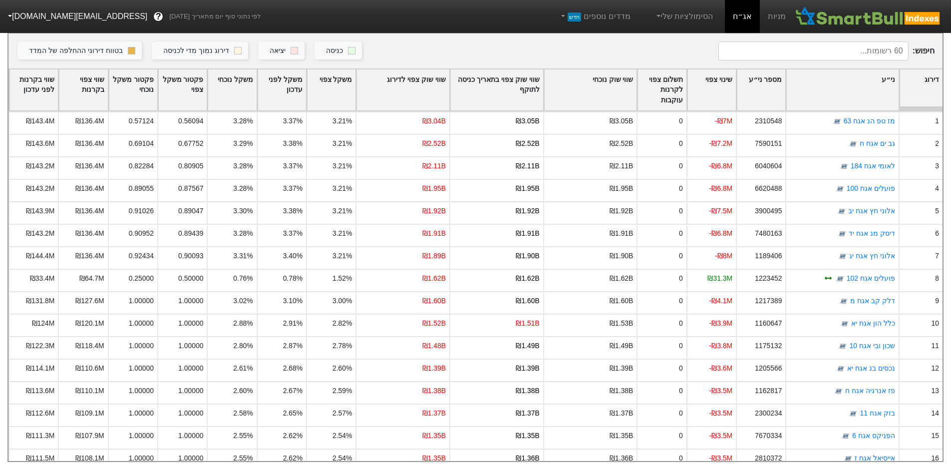
click at [431, 88] on div "שווי שוק צפוי לדירוג" at bounding box center [402, 89] width 93 height 41
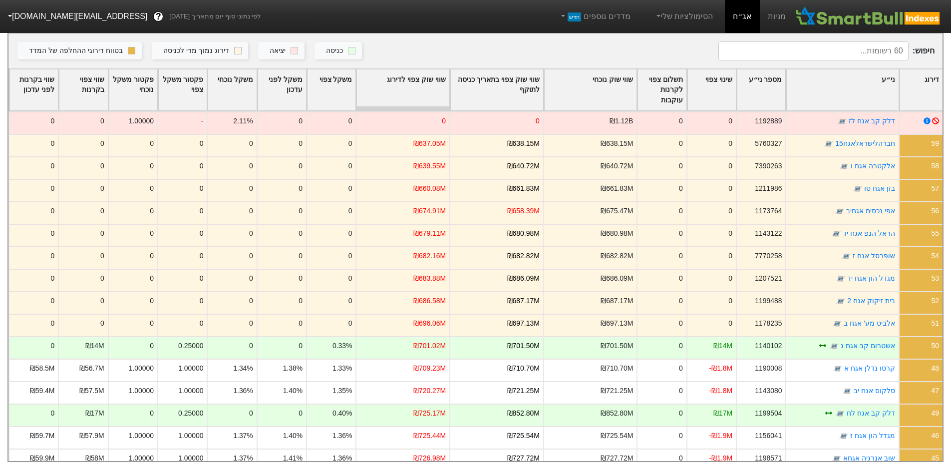
click at [415, 85] on div "שווי שוק צפוי לדירוג" at bounding box center [402, 89] width 93 height 41
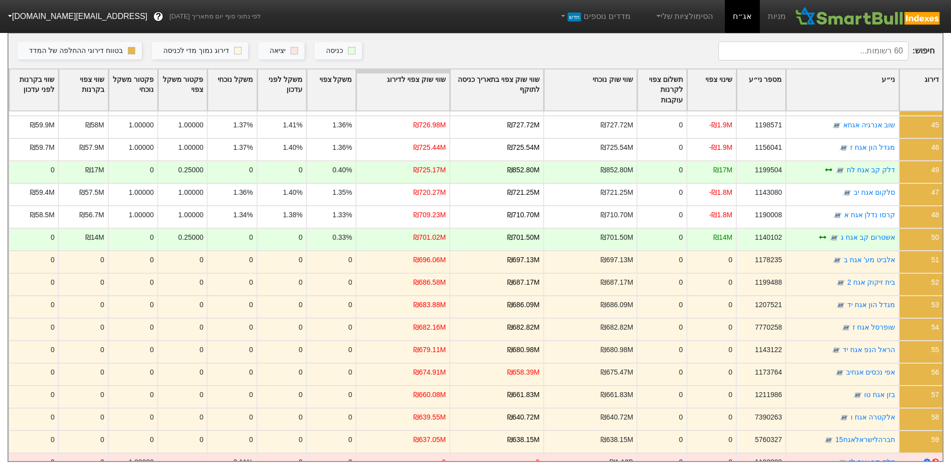
scroll to position [998, 0]
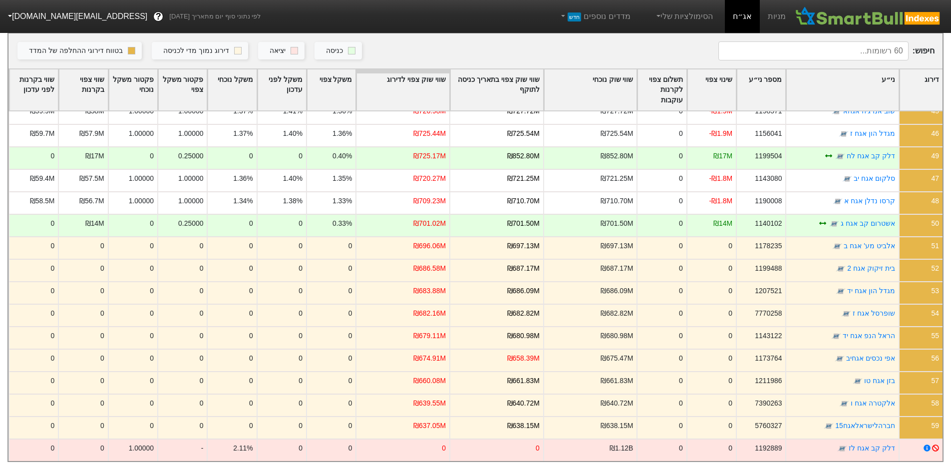
click at [861, 95] on div "ני״ע" at bounding box center [842, 89] width 112 height 41
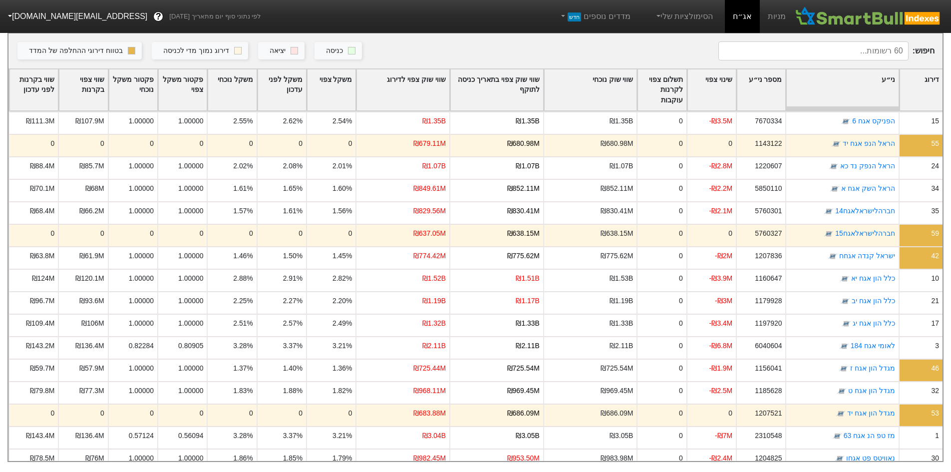
scroll to position [533, 0]
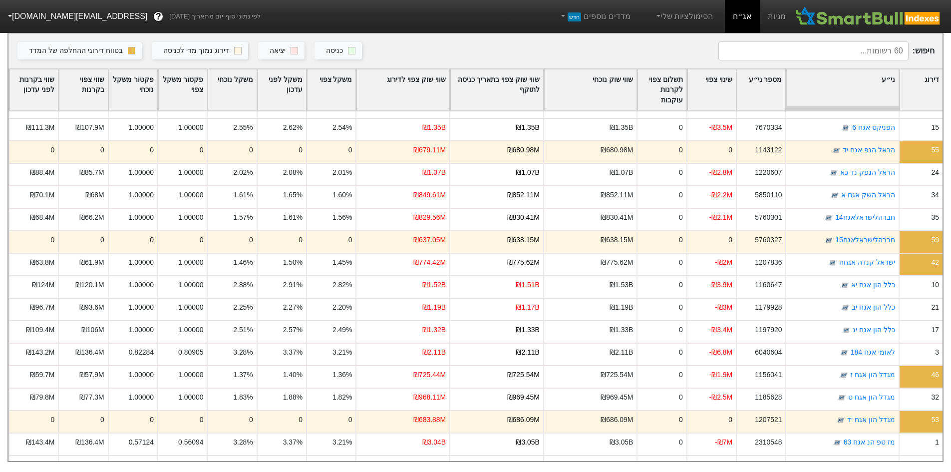
click at [793, 52] on input at bounding box center [813, 50] width 190 height 19
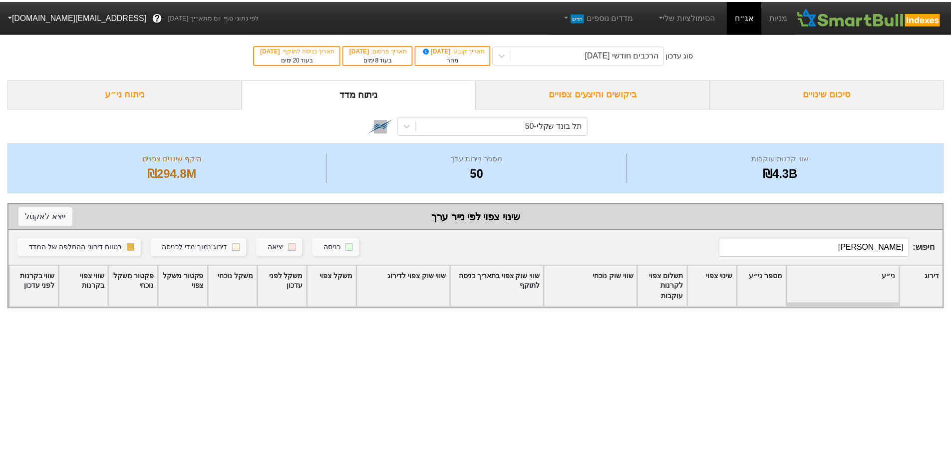
scroll to position [0, 0]
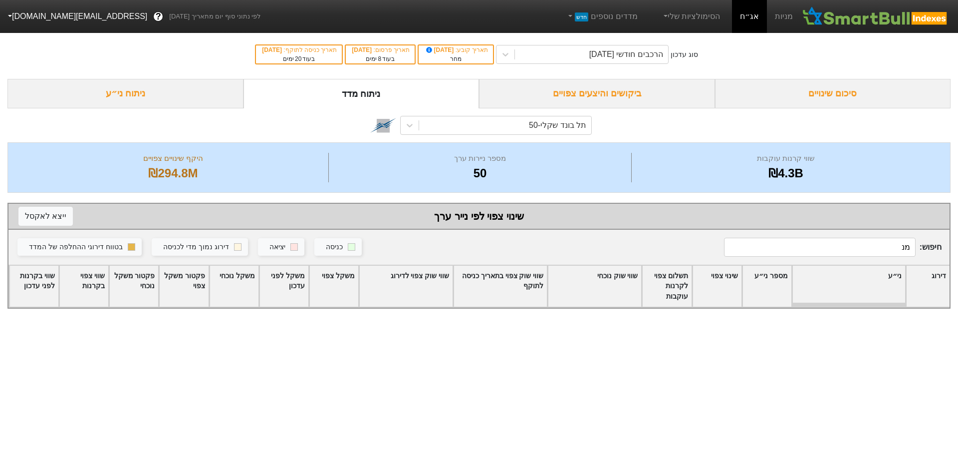
type input "מ"
